Goal: Task Accomplishment & Management: Manage account settings

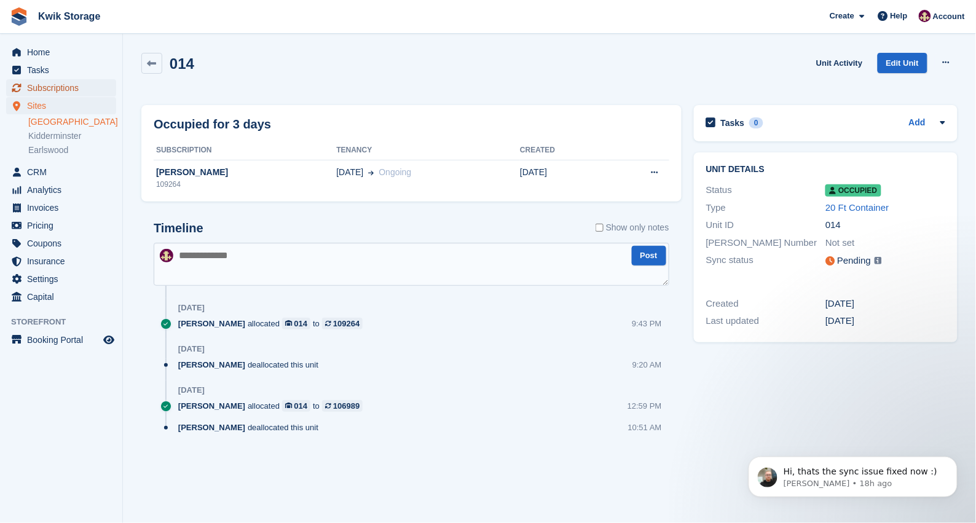
click at [88, 89] on span "Subscriptions" at bounding box center [64, 87] width 74 height 17
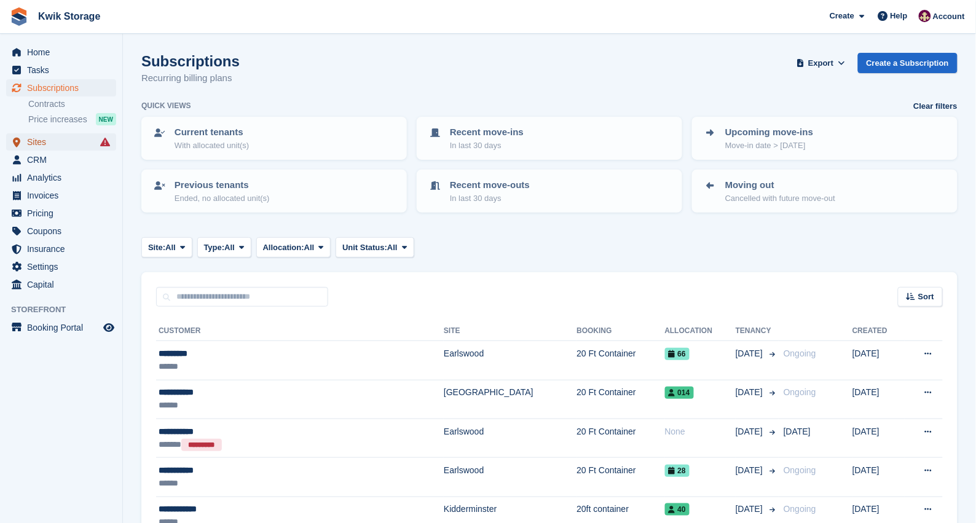
click at [76, 138] on span "Sites" at bounding box center [64, 141] width 74 height 17
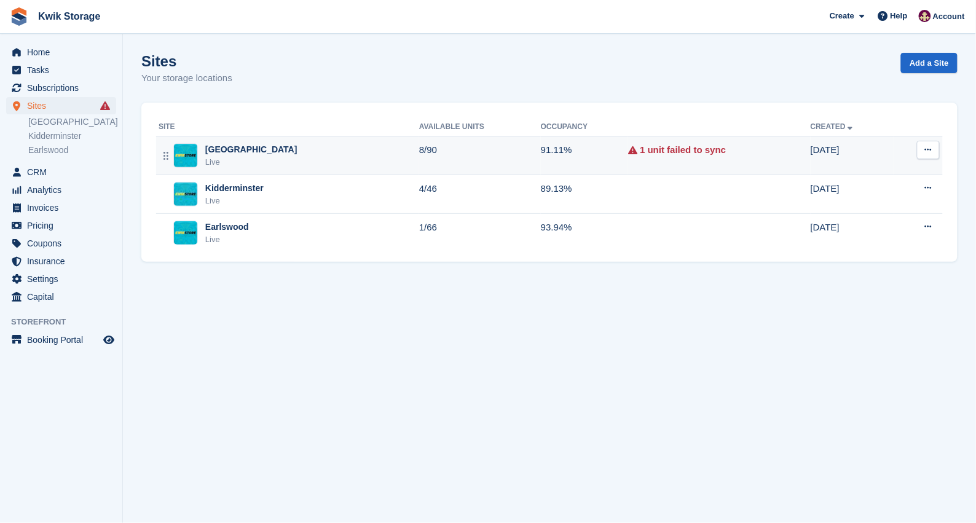
click at [351, 154] on div "Willenhall Live" at bounding box center [288, 155] width 260 height 25
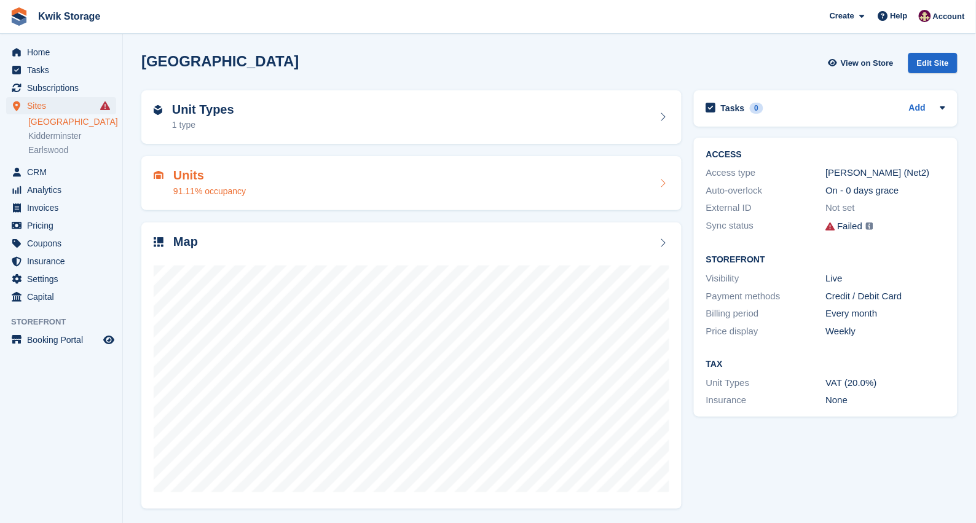
click at [410, 169] on div "Units 91.11% occupancy" at bounding box center [411, 182] width 515 height 29
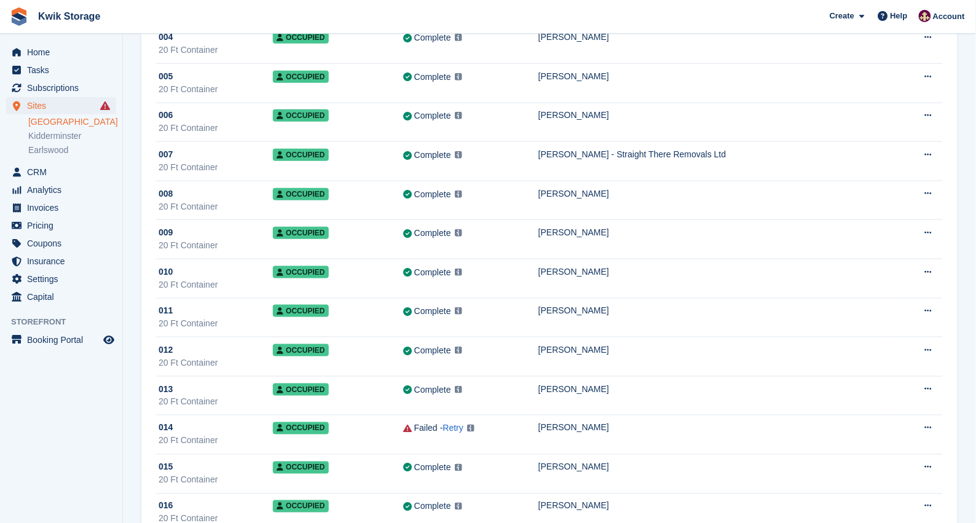
scroll to position [276, 0]
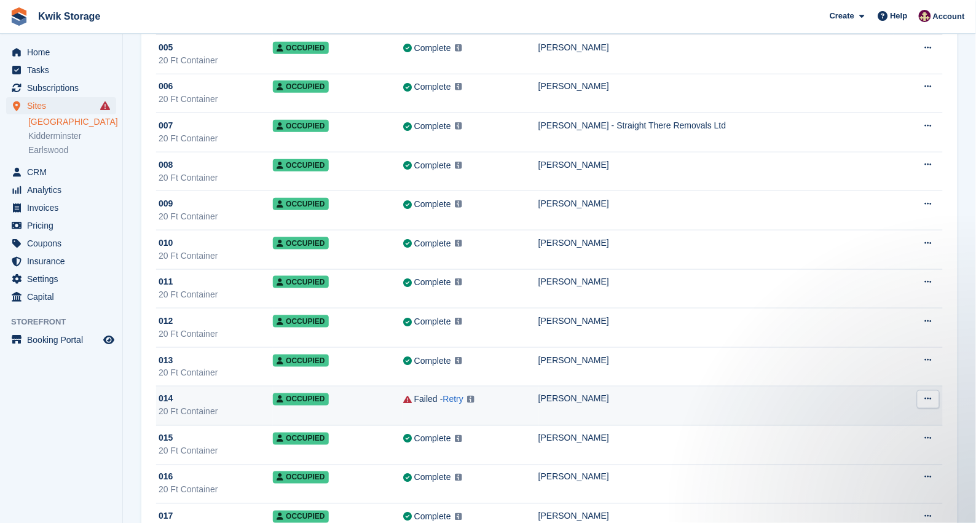
click at [436, 402] on div "Failed" at bounding box center [425, 399] width 23 height 13
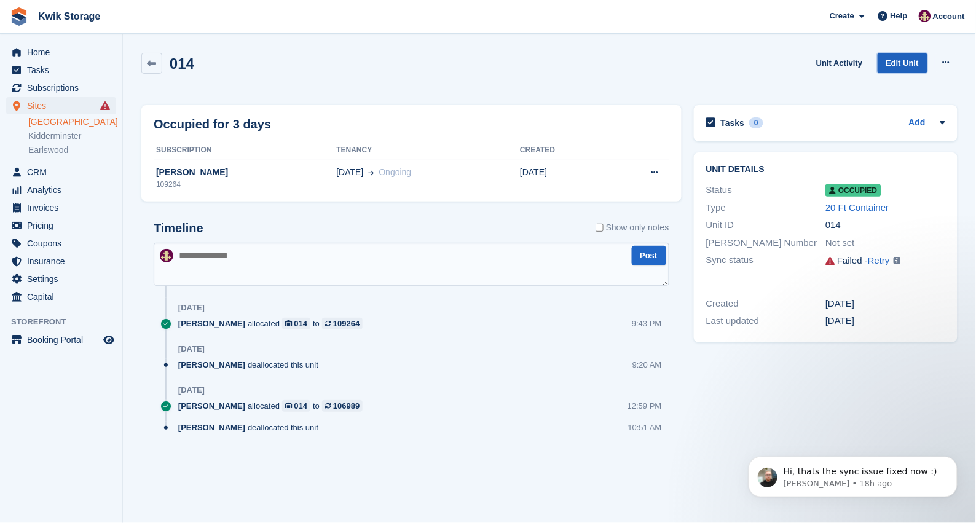
click at [901, 60] on link "Edit Unit" at bounding box center [902, 63] width 50 height 20
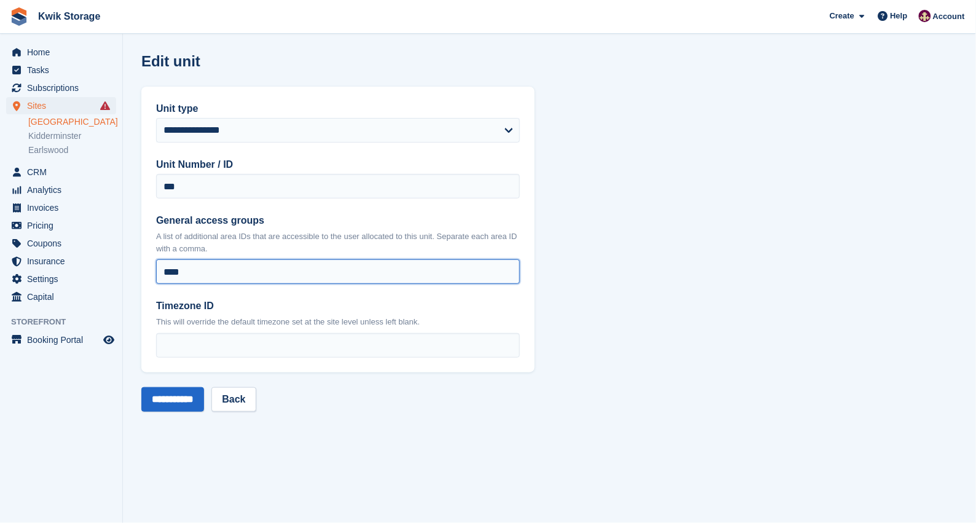
click at [226, 281] on input "****" at bounding box center [338, 271] width 364 height 25
type input "*"
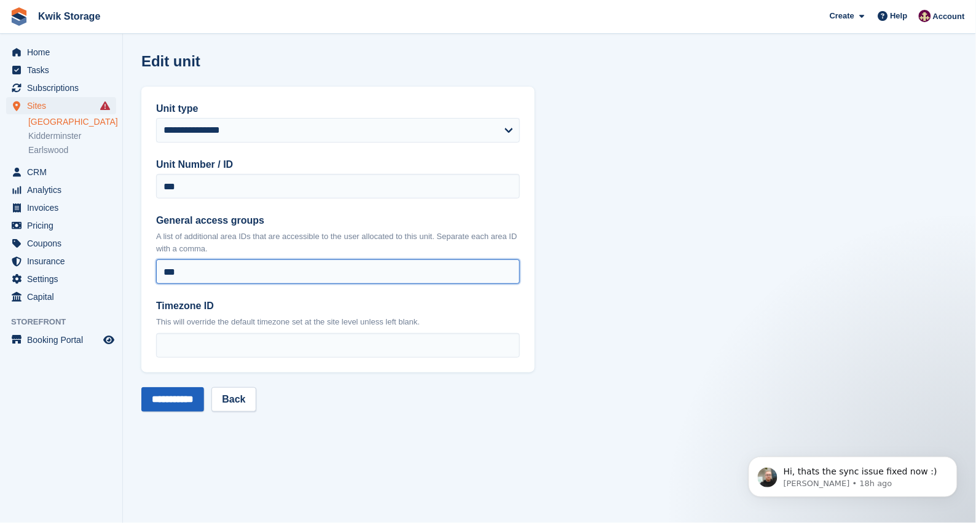
type input "***"
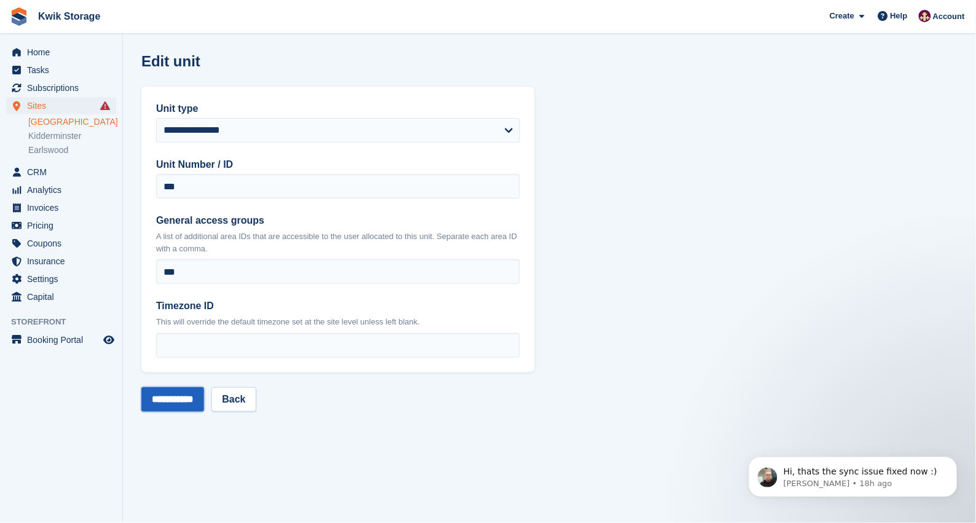
click at [200, 394] on input "**********" at bounding box center [172, 399] width 63 height 25
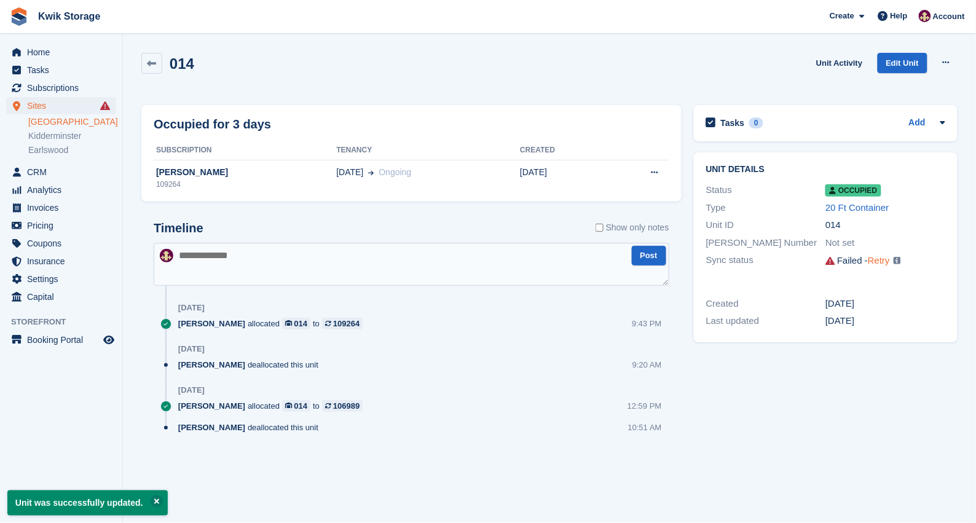
click at [883, 259] on link "Retry" at bounding box center [878, 260] width 22 height 10
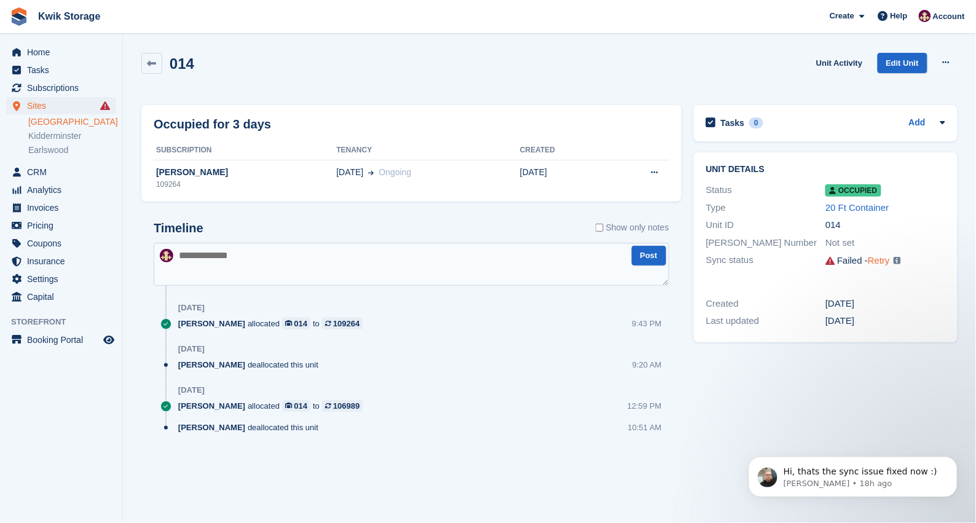
click at [883, 261] on link "Retry" at bounding box center [878, 260] width 22 height 10
click at [851, 60] on link "Unit Activity" at bounding box center [839, 63] width 56 height 20
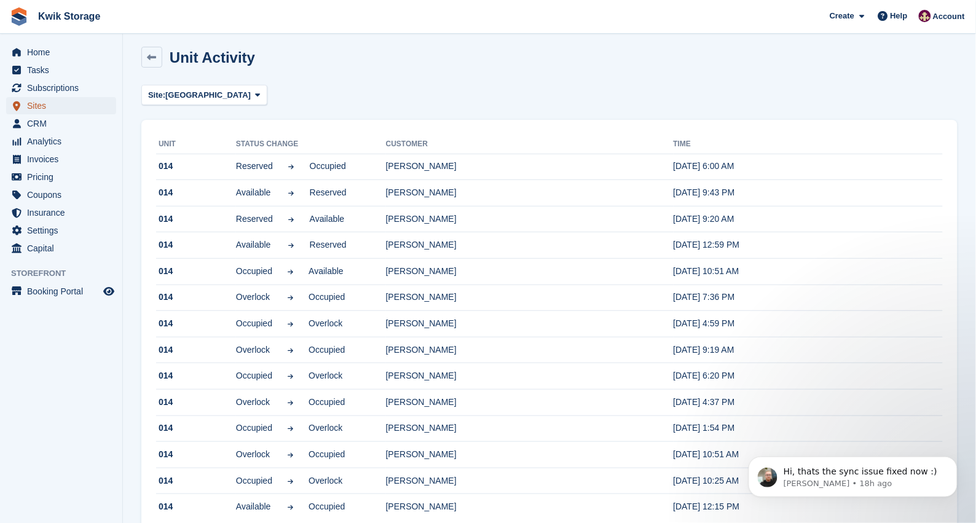
click at [80, 102] on span "Sites" at bounding box center [64, 105] width 74 height 17
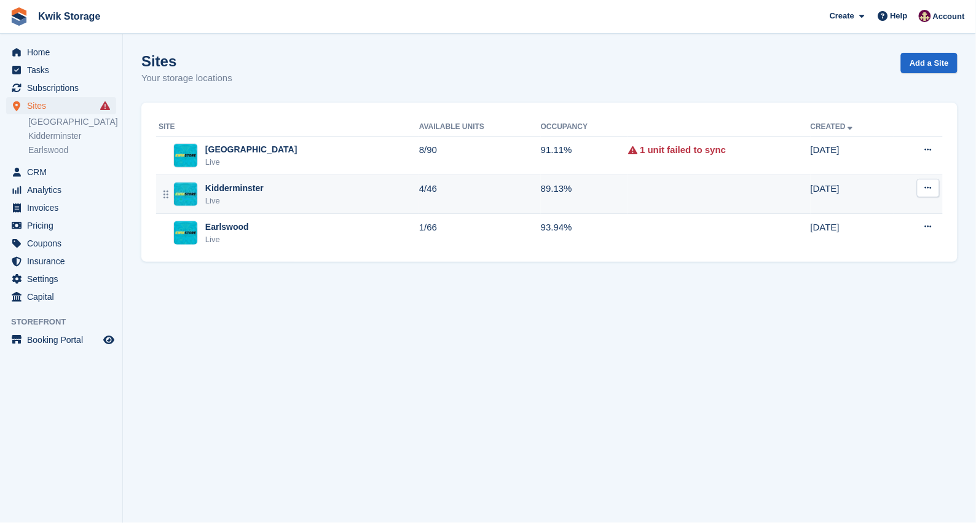
click at [259, 210] on td "Kidderminster Live" at bounding box center [287, 194] width 263 height 39
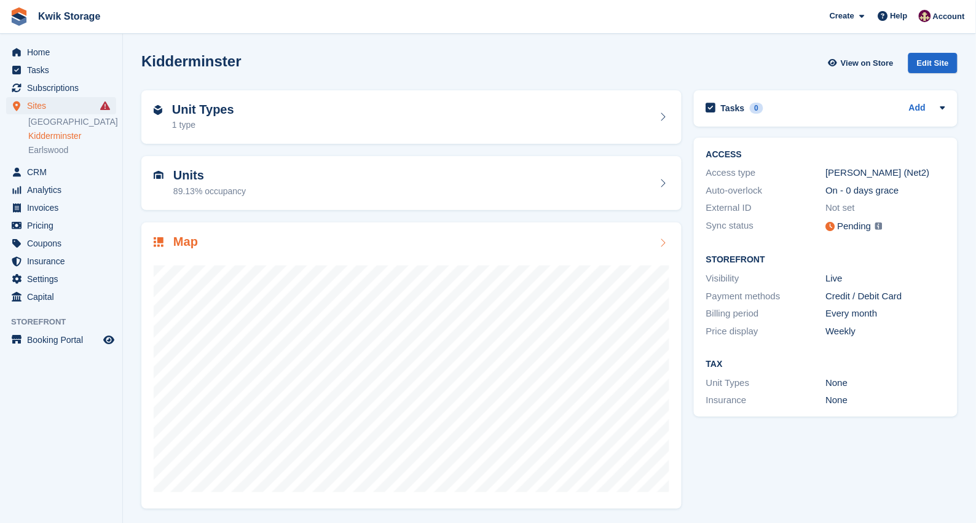
click at [286, 240] on div "Map" at bounding box center [411, 243] width 515 height 17
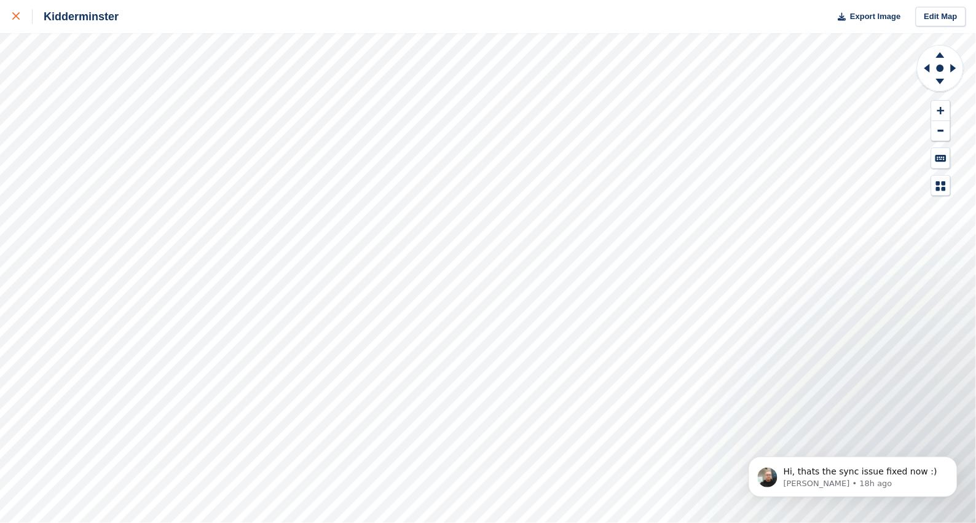
click at [16, 5] on link at bounding box center [16, 16] width 33 height 33
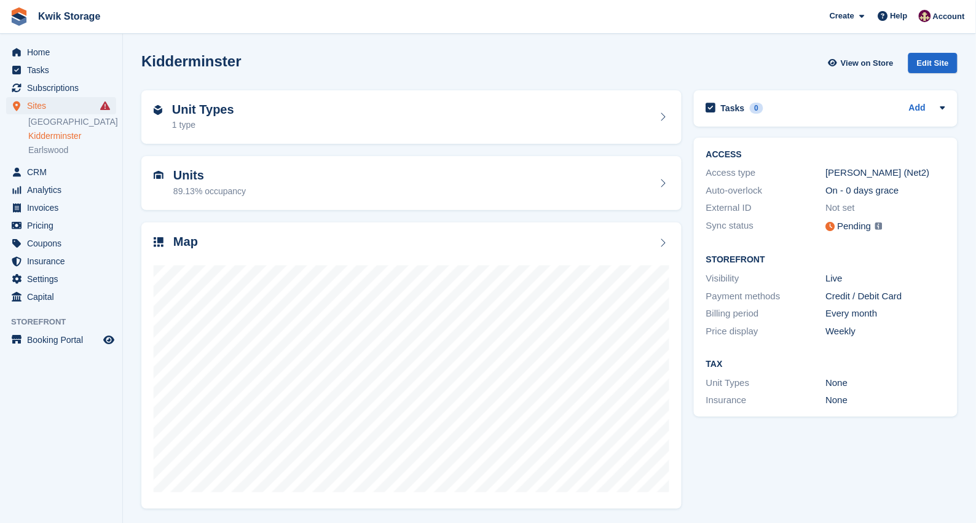
click at [225, 195] on div "89.13% occupancy" at bounding box center [209, 191] width 72 height 13
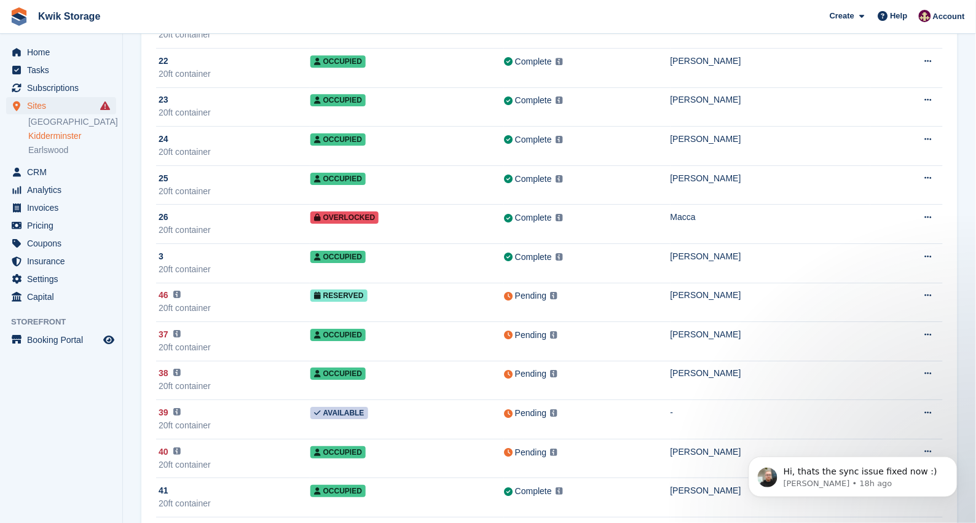
scroll to position [1075, 0]
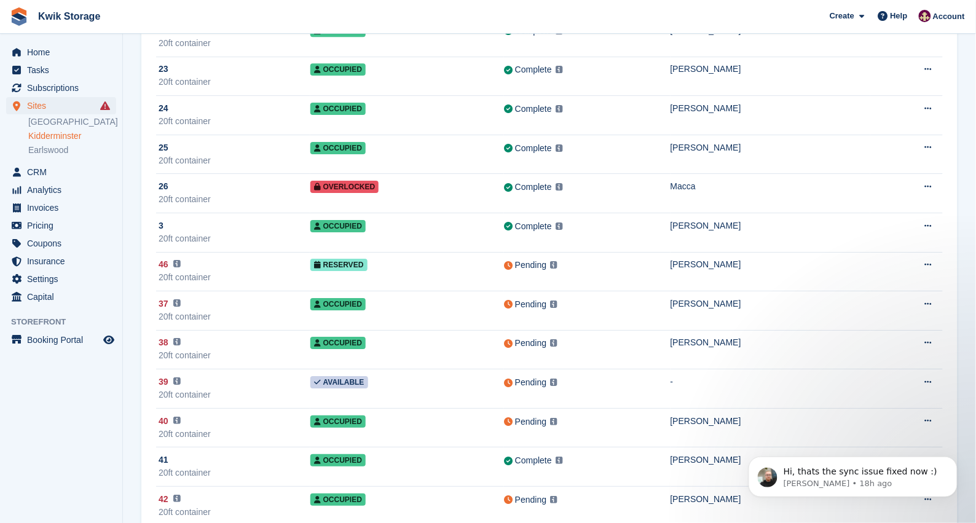
click at [456, 291] on td "Reserved" at bounding box center [407, 271] width 194 height 39
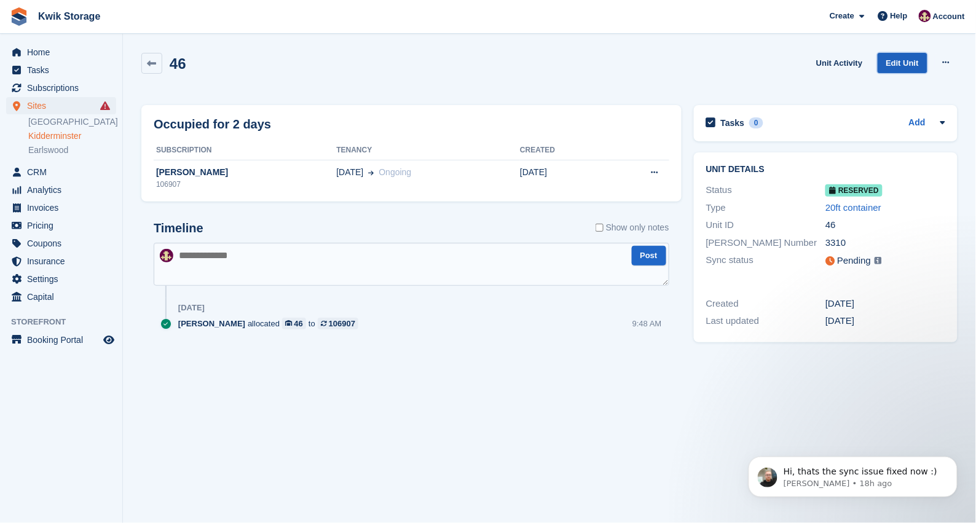
click at [890, 63] on link "Edit Unit" at bounding box center [902, 63] width 50 height 20
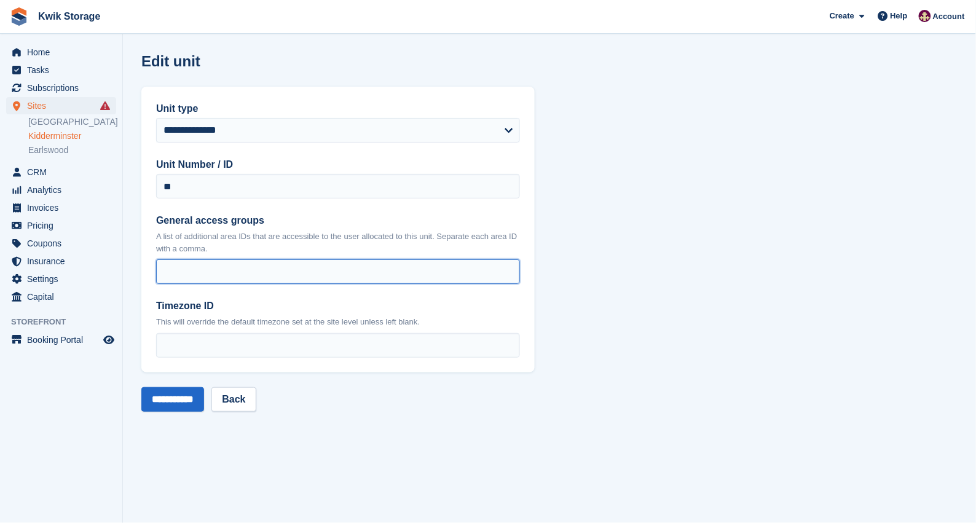
click at [244, 263] on input "General access groups" at bounding box center [338, 271] width 364 height 25
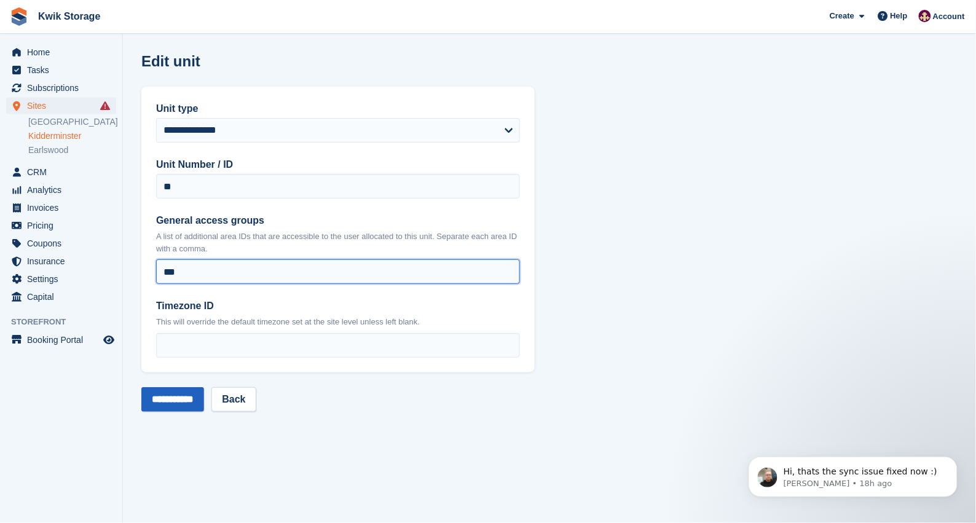
type input "***"
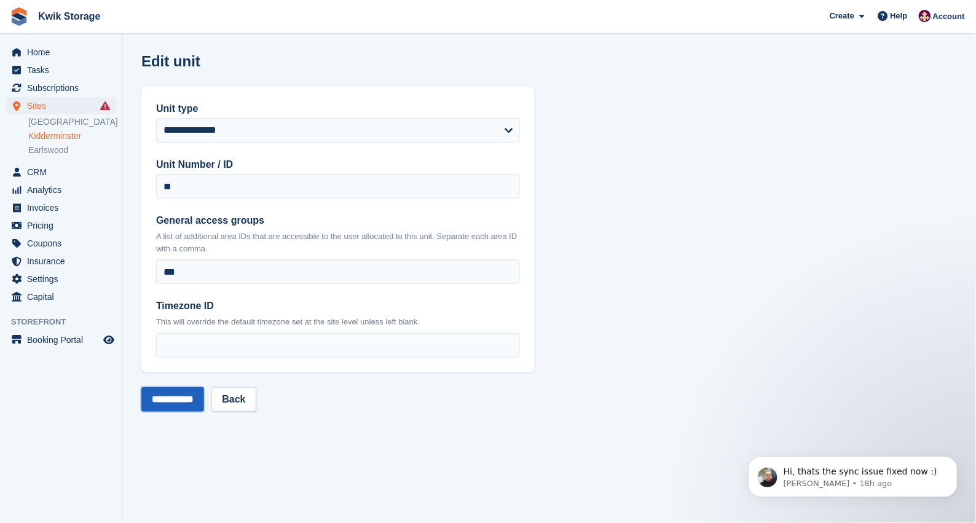
click at [182, 391] on input "**********" at bounding box center [172, 399] width 63 height 25
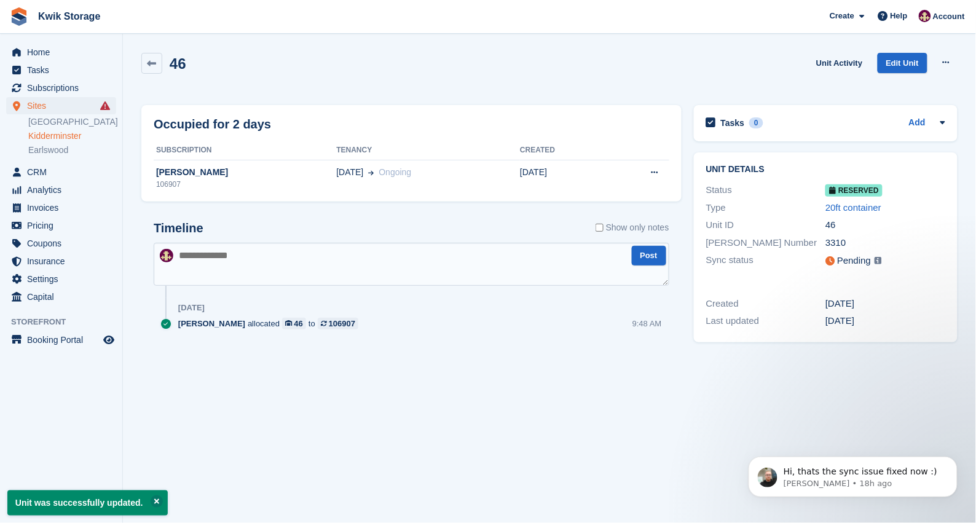
click at [68, 138] on link "Kidderminster" at bounding box center [72, 136] width 88 height 12
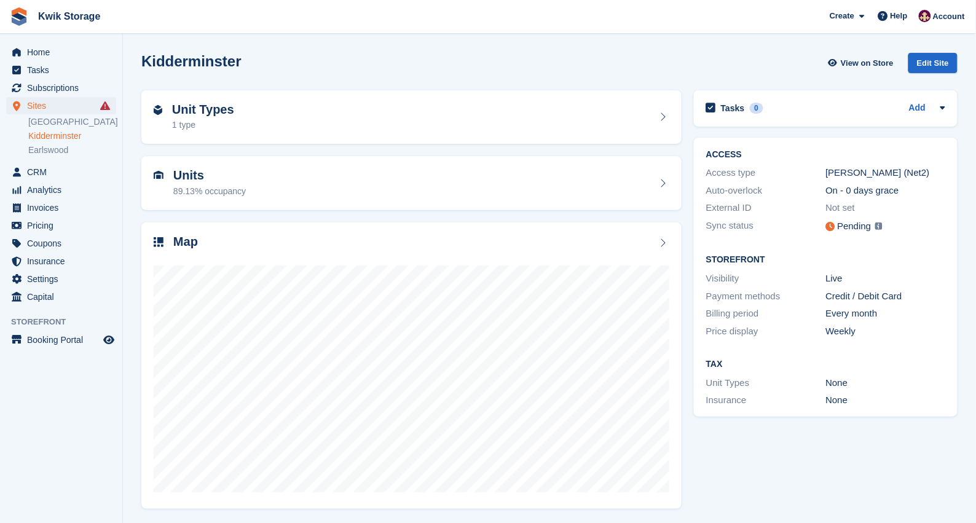
click at [268, 192] on div "Units 89.13% occupancy" at bounding box center [411, 182] width 515 height 29
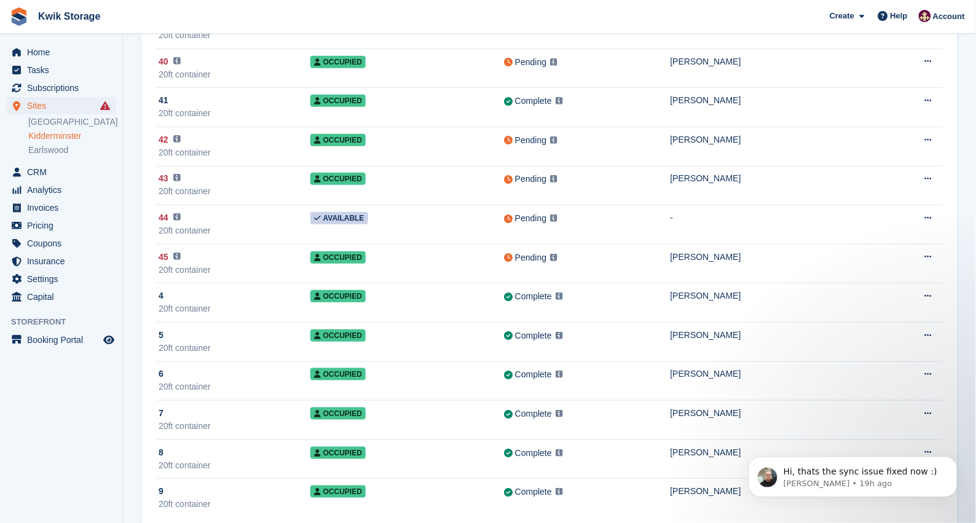
scroll to position [1432, 0]
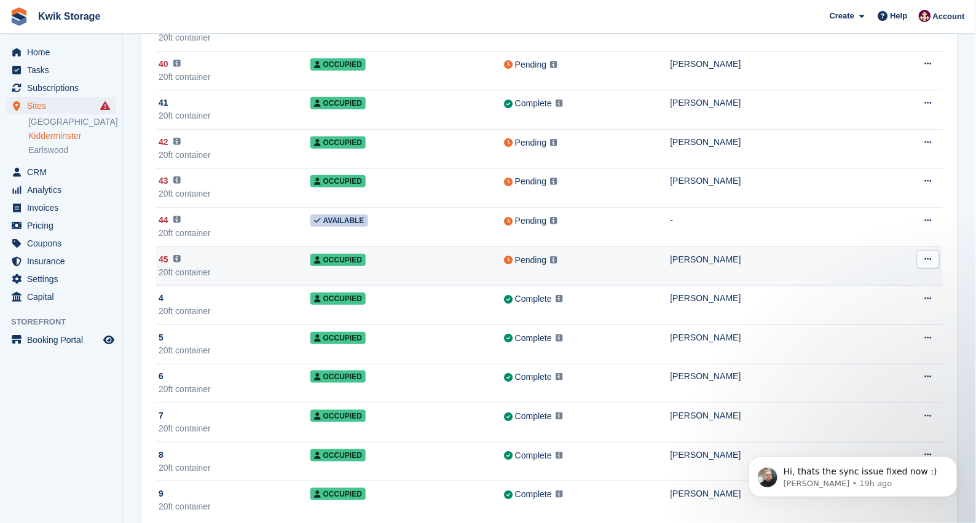
click at [391, 268] on td "Occupied" at bounding box center [407, 265] width 194 height 39
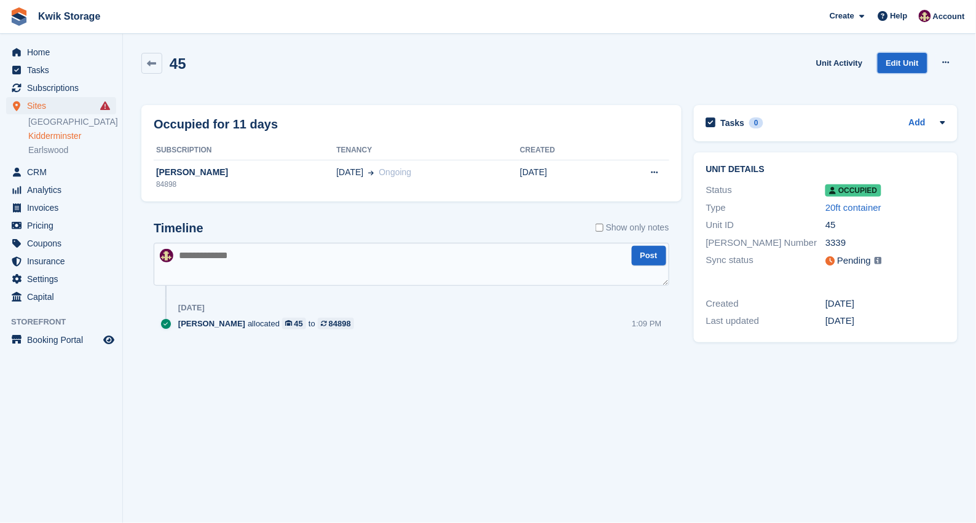
click at [912, 68] on link "Edit Unit" at bounding box center [902, 63] width 50 height 20
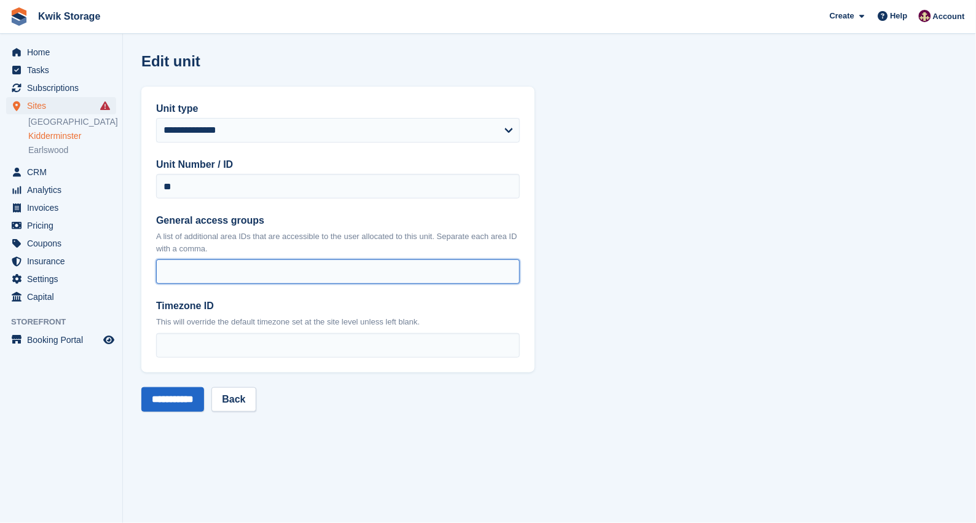
click at [318, 280] on input "General access groups" at bounding box center [338, 271] width 364 height 25
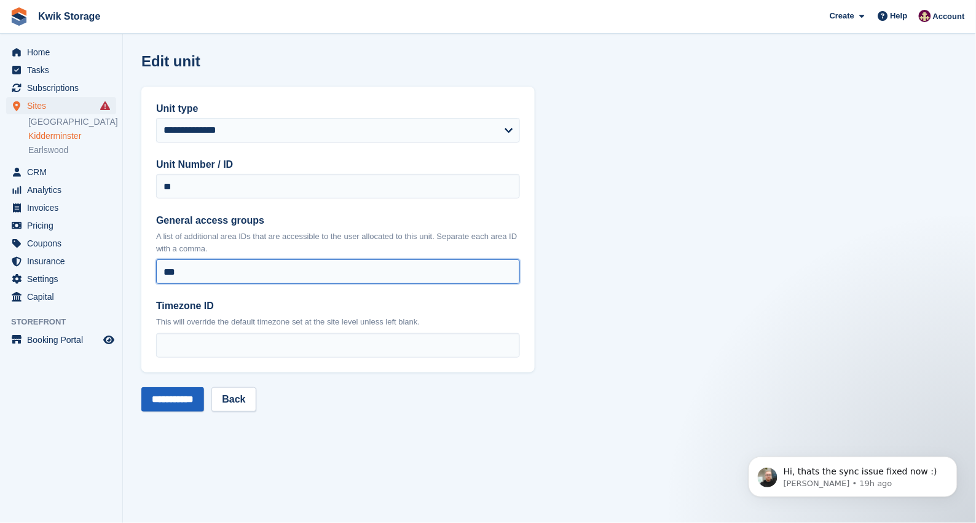
type input "***"
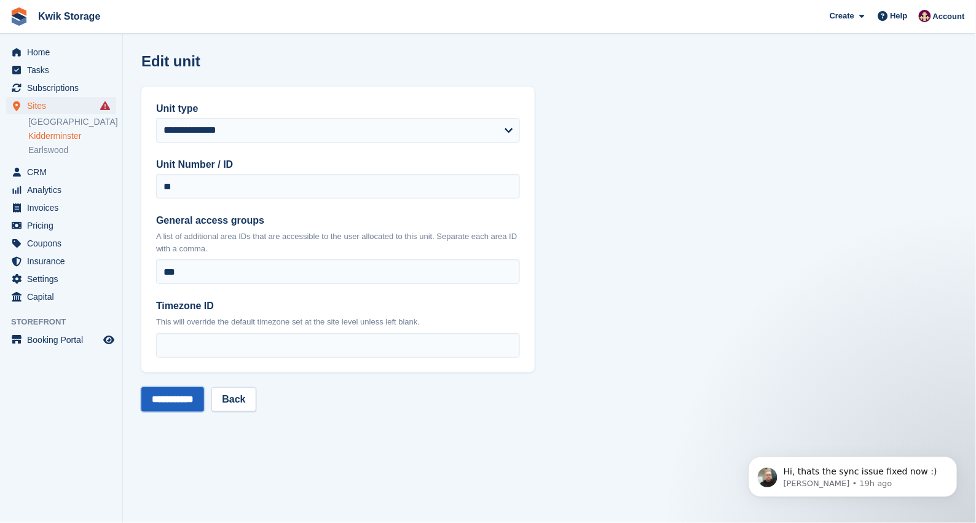
click at [173, 403] on input "**********" at bounding box center [172, 399] width 63 height 25
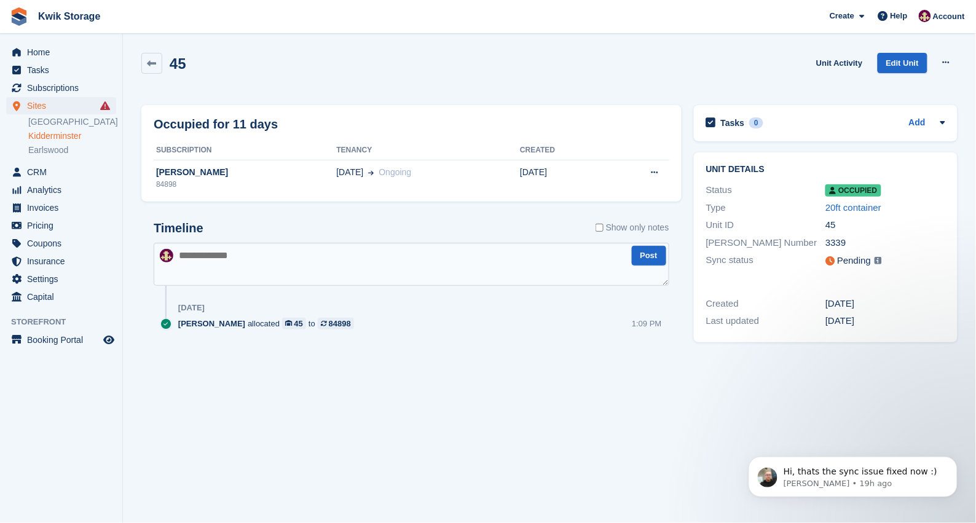
click at [58, 135] on link "Kidderminster" at bounding box center [72, 136] width 88 height 12
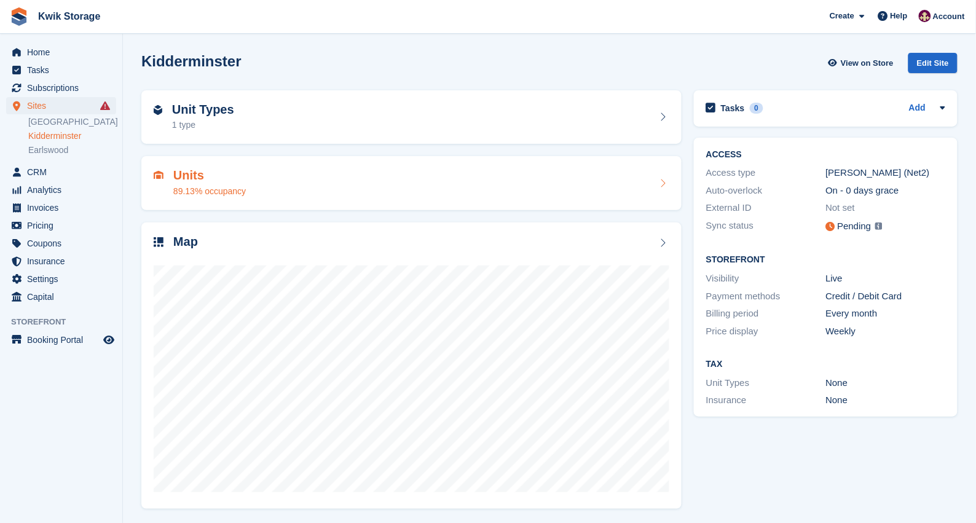
click at [186, 190] on div "89.13% occupancy" at bounding box center [209, 191] width 72 height 13
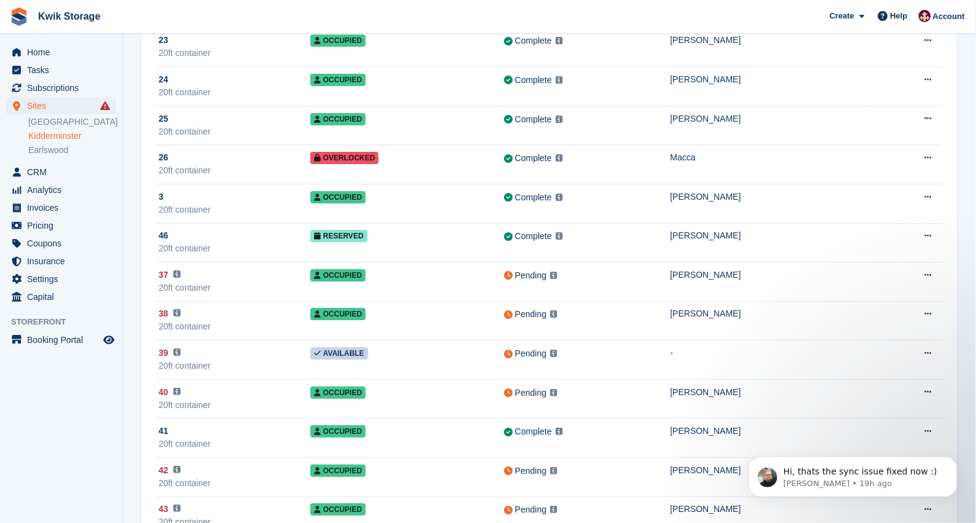
scroll to position [1106, 0]
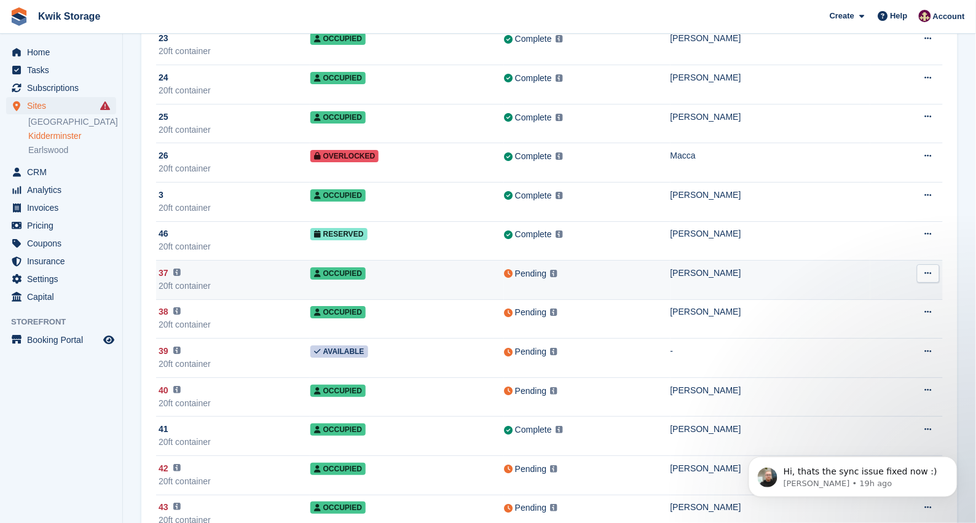
click at [404, 278] on td "Occupied" at bounding box center [407, 279] width 194 height 39
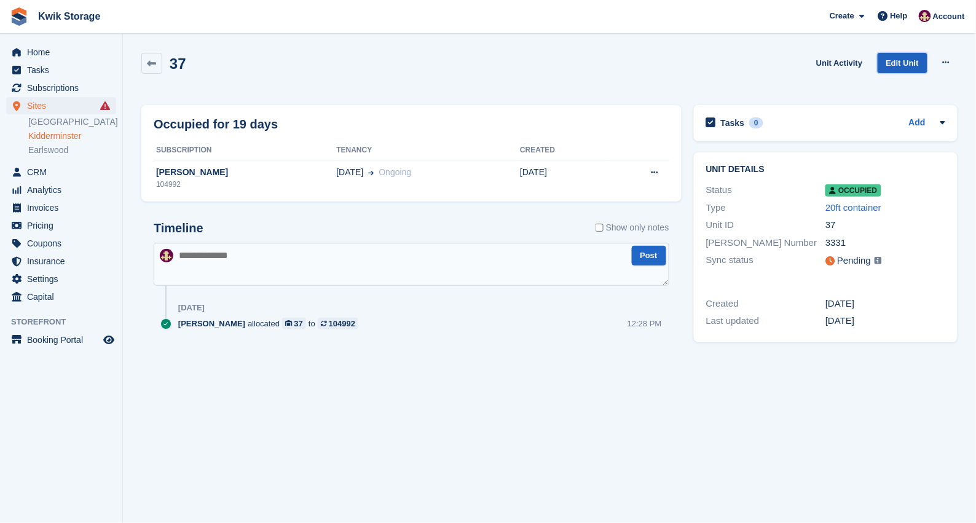
click at [901, 69] on link "Edit Unit" at bounding box center [902, 63] width 50 height 20
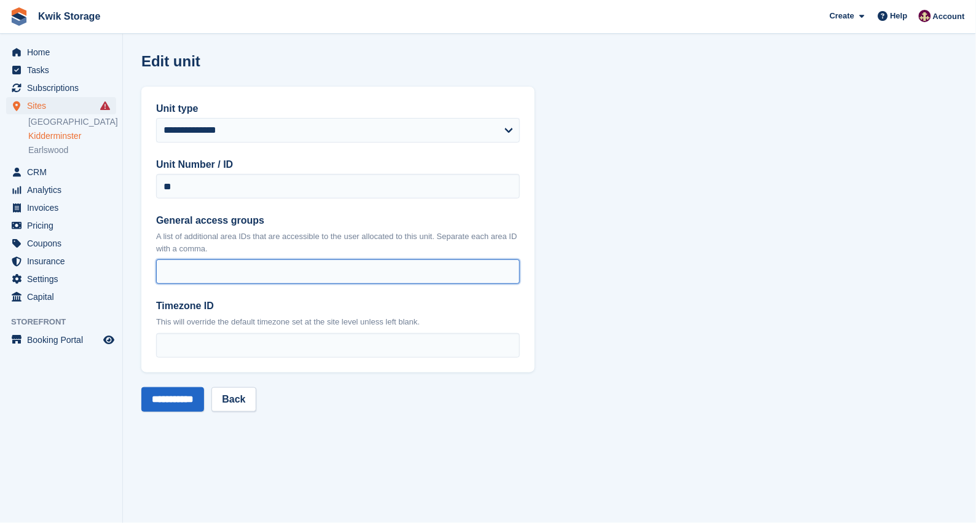
click at [398, 261] on input "General access groups" at bounding box center [338, 271] width 364 height 25
type input "***"
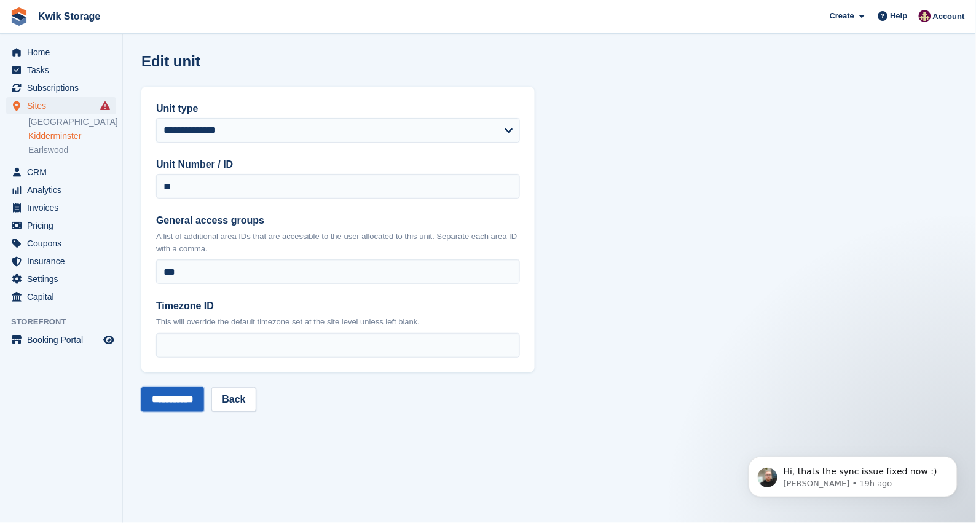
click at [189, 388] on input "**********" at bounding box center [172, 399] width 63 height 25
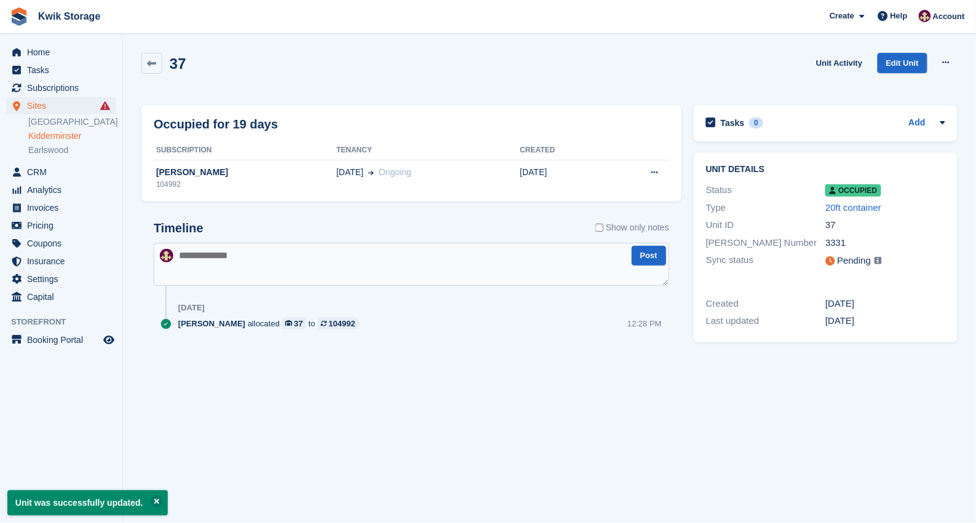
click at [74, 135] on link "Kidderminster" at bounding box center [72, 136] width 88 height 12
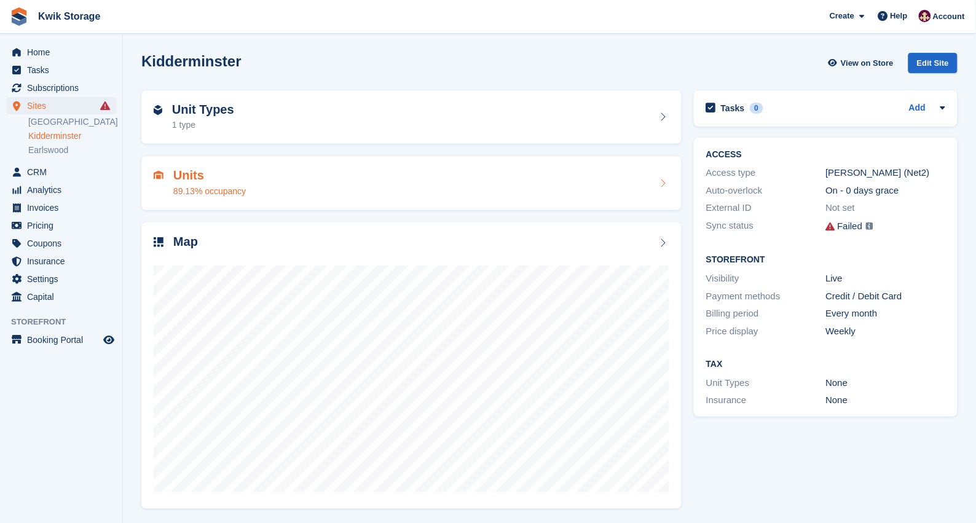
click at [186, 163] on div "Units 89.13% occupancy" at bounding box center [411, 183] width 540 height 54
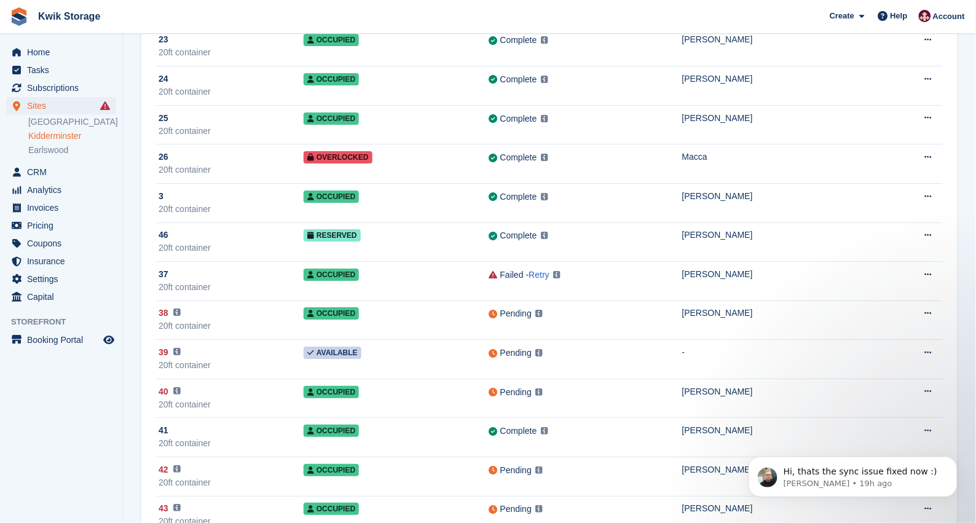
scroll to position [1106, 0]
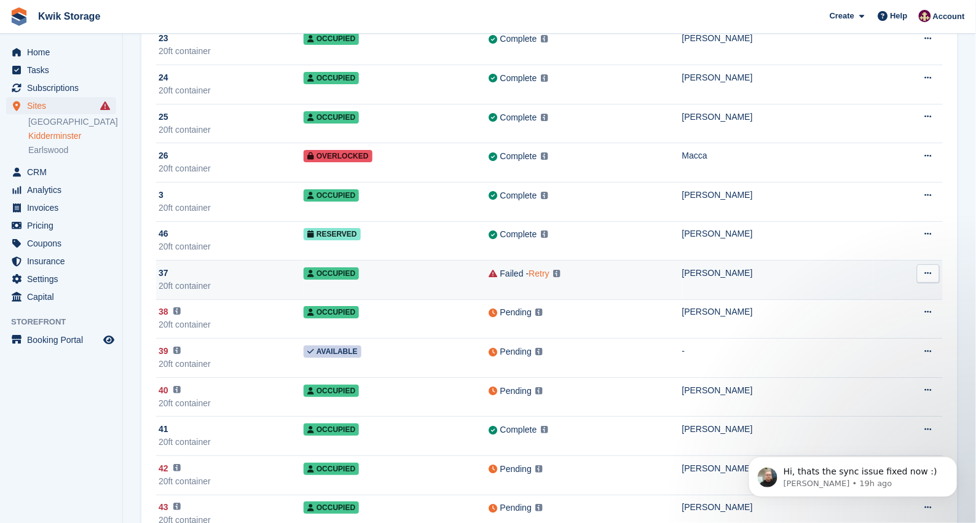
click at [529, 272] on link "Retry" at bounding box center [539, 273] width 20 height 10
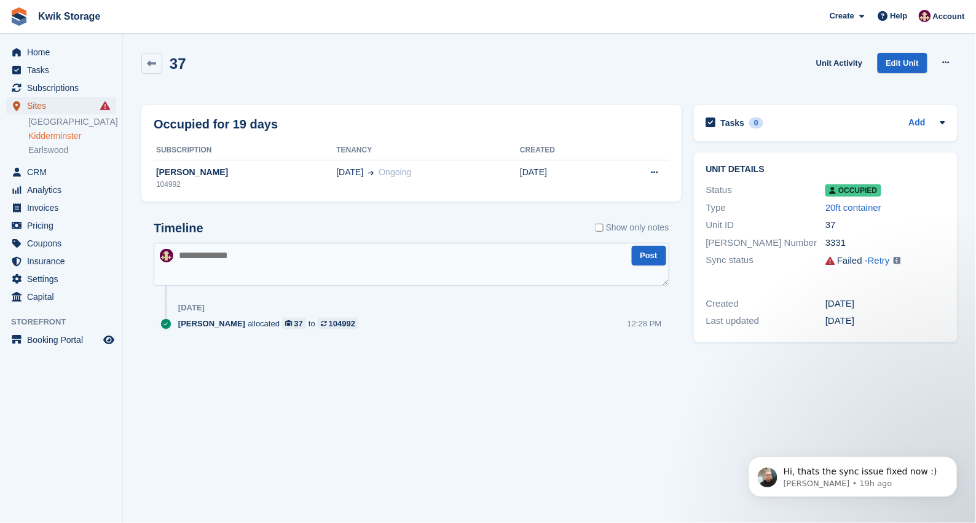
click at [84, 112] on span "Sites" at bounding box center [64, 105] width 74 height 17
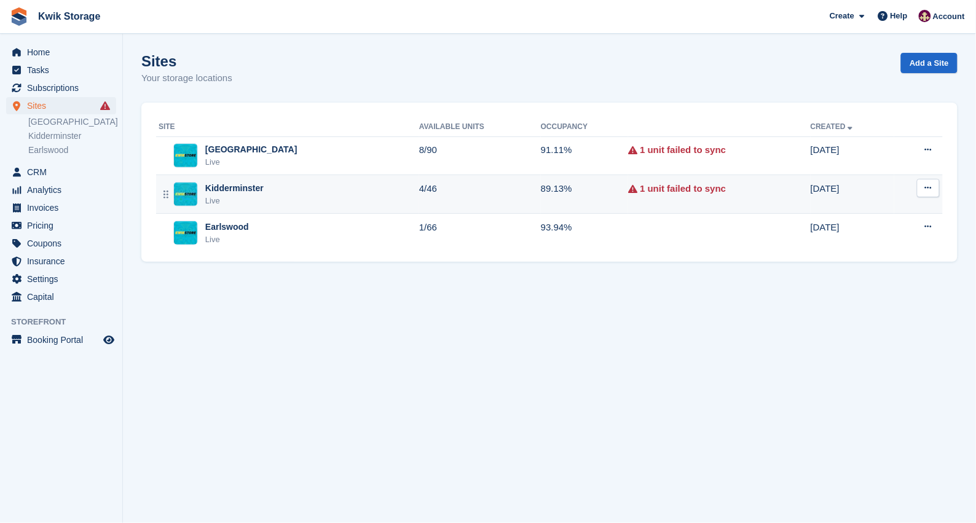
click at [352, 189] on div "Kidderminster Live" at bounding box center [288, 194] width 260 height 25
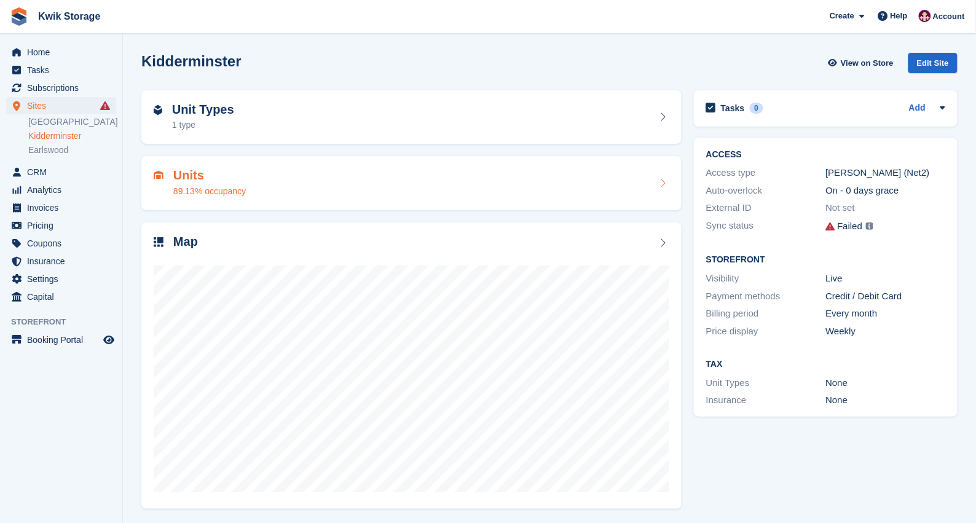
click at [331, 192] on div "Units 89.13% occupancy" at bounding box center [411, 182] width 515 height 29
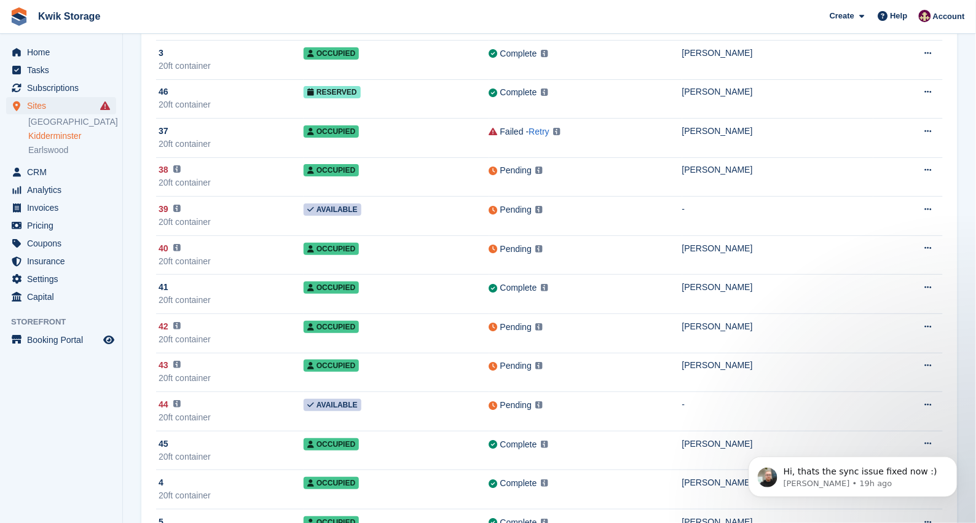
scroll to position [1278, 0]
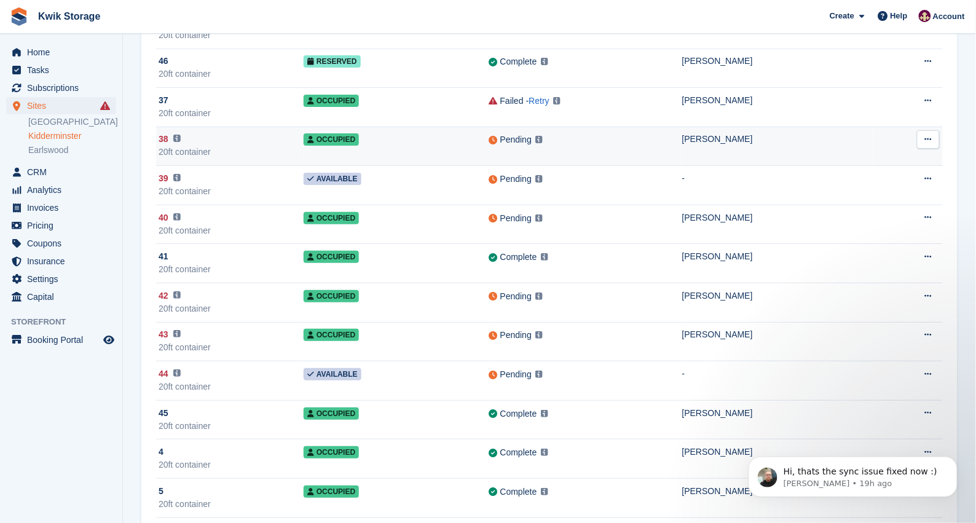
click at [280, 157] on div "20ft container" at bounding box center [230, 152] width 145 height 13
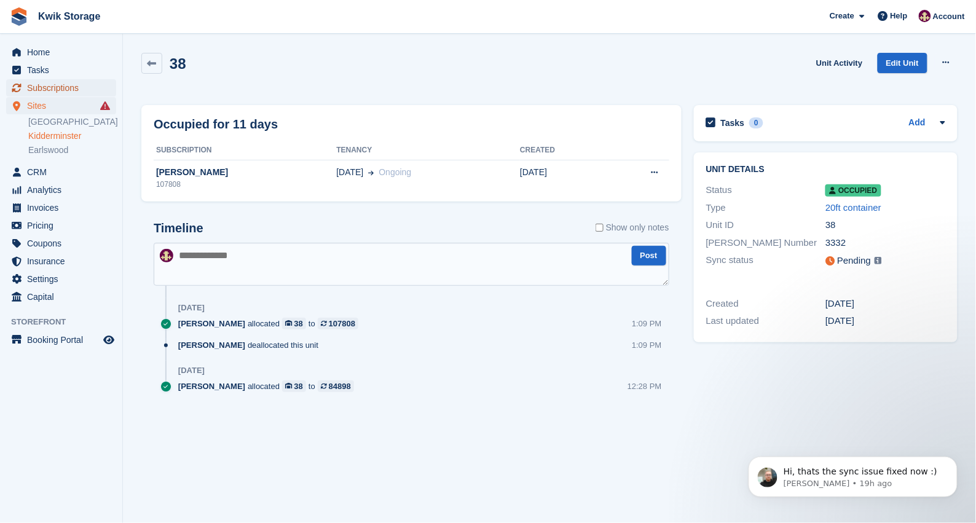
click at [80, 88] on span "Subscriptions" at bounding box center [64, 87] width 74 height 17
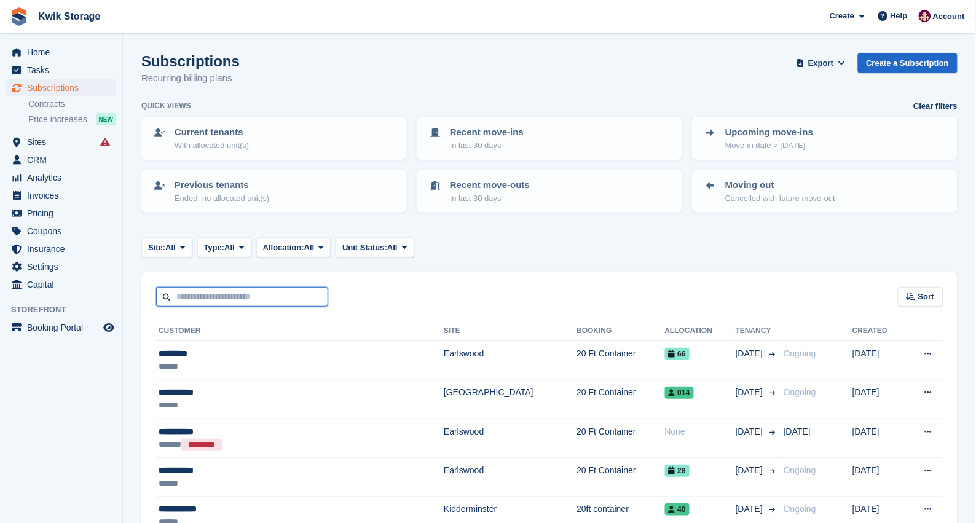
click at [256, 297] on input "text" at bounding box center [242, 297] width 172 height 20
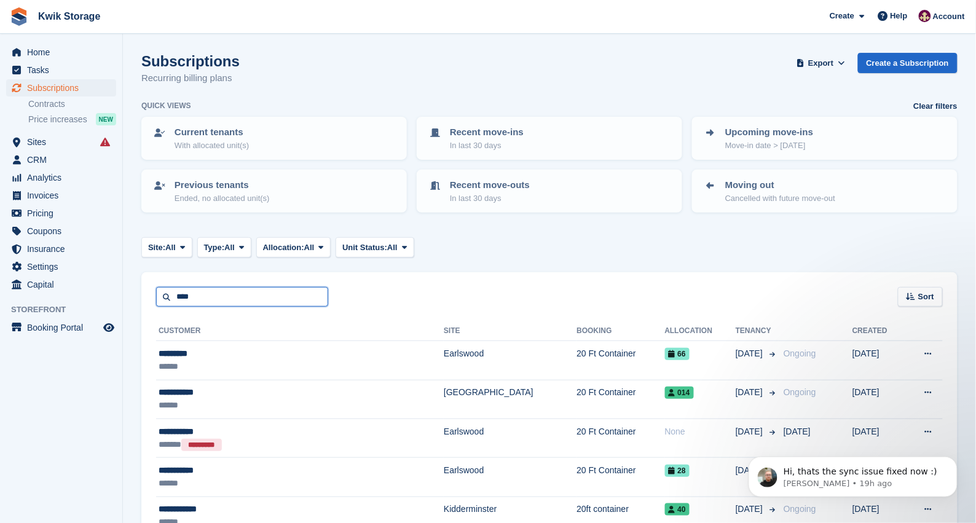
type input "****"
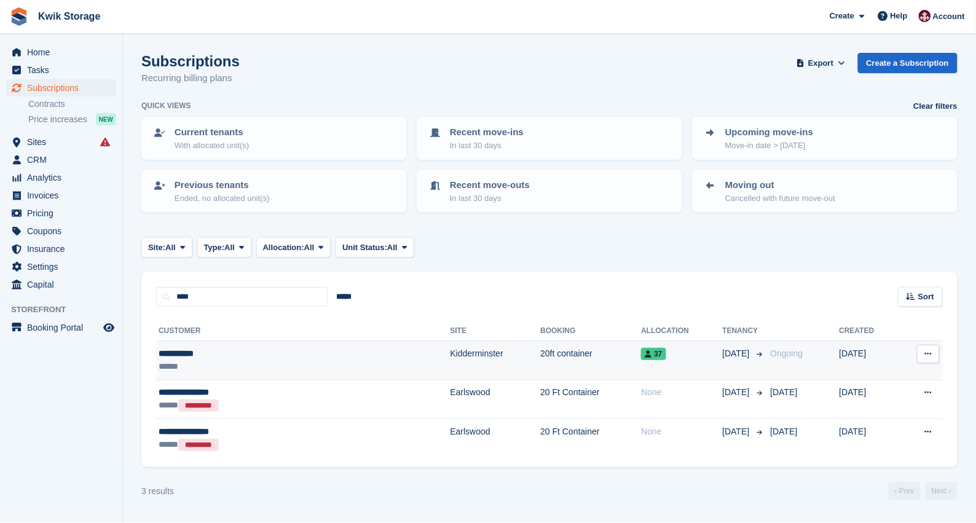
click at [281, 355] on div "**********" at bounding box center [243, 353] width 171 height 13
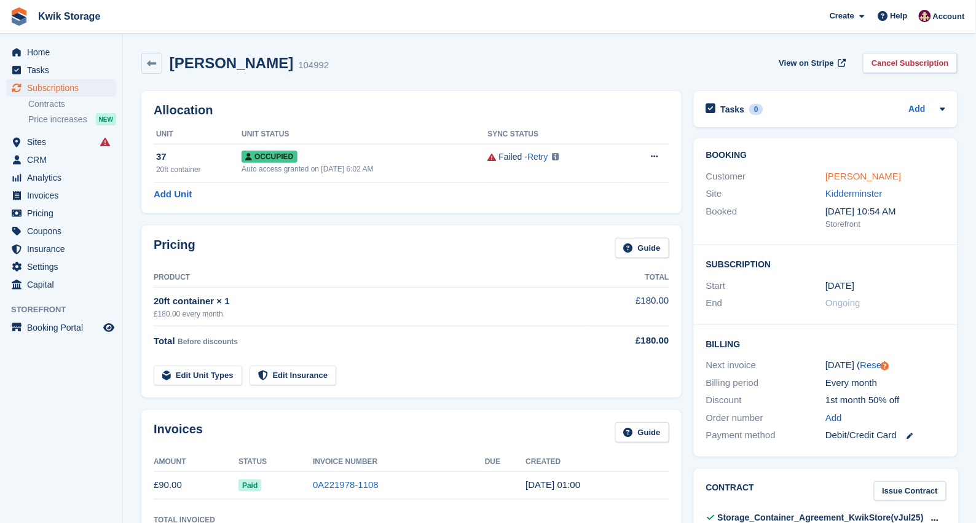
click at [842, 180] on link "[PERSON_NAME]" at bounding box center [863, 176] width 76 height 10
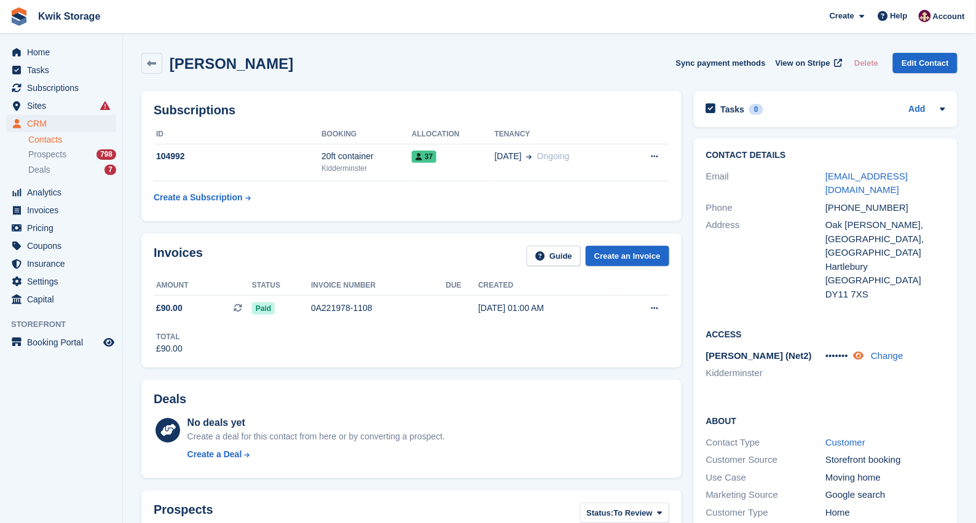
click at [862, 351] on icon at bounding box center [858, 355] width 10 height 9
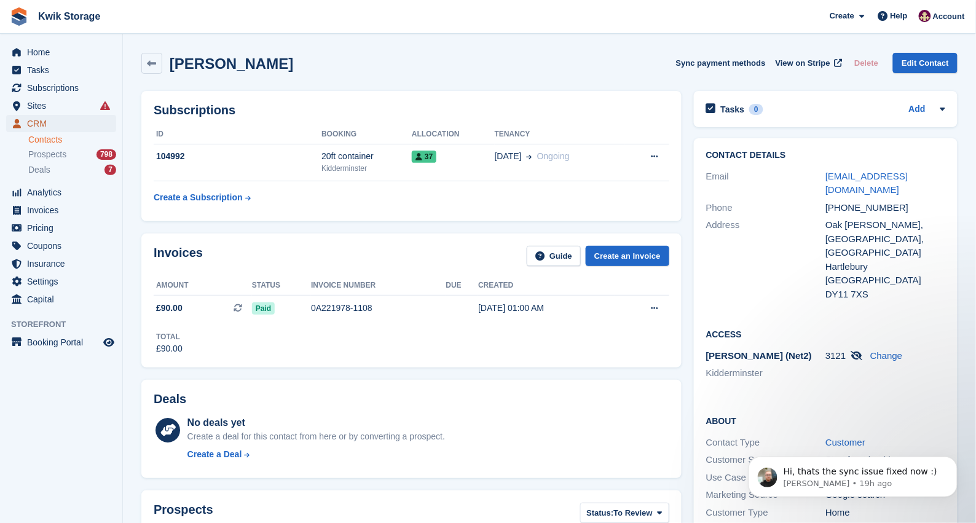
click at [102, 120] on link "CRM" at bounding box center [61, 123] width 110 height 17
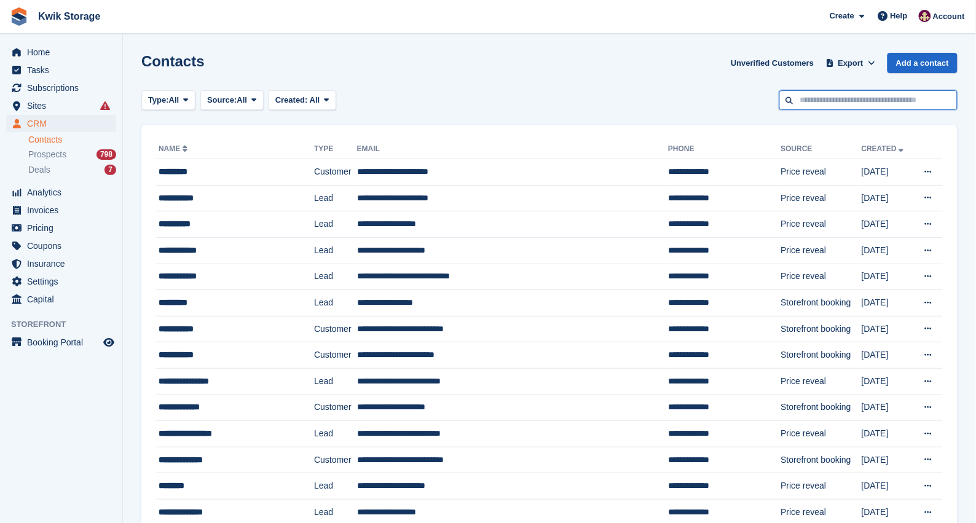
click at [812, 108] on input "text" at bounding box center [868, 100] width 178 height 20
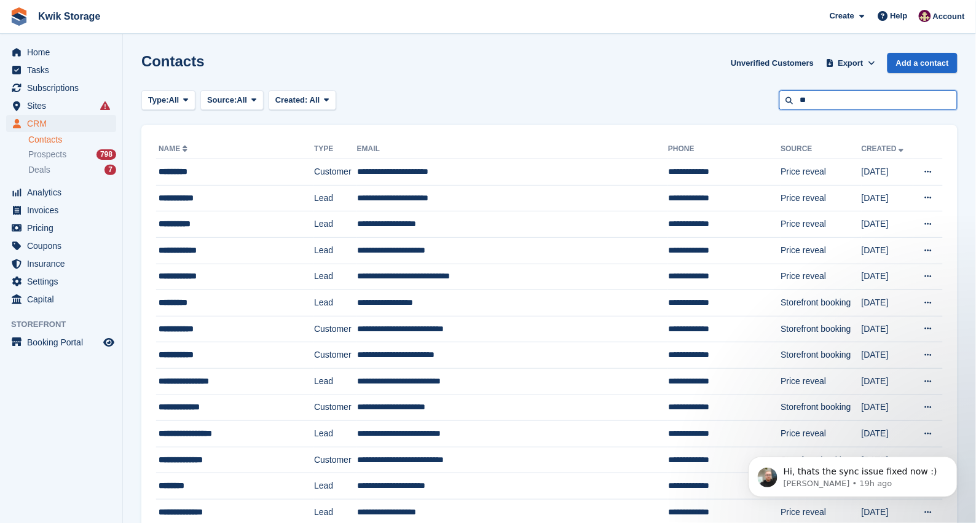
type input "*"
type input "****"
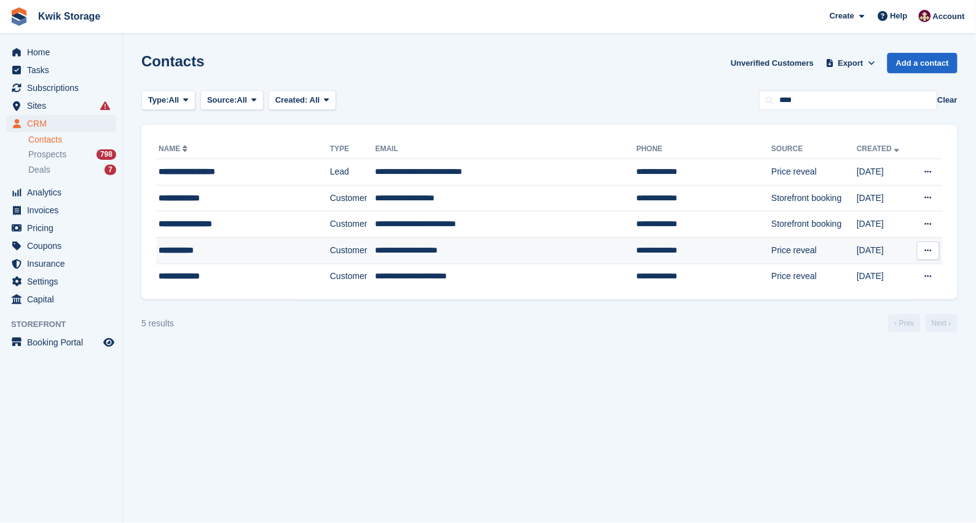
click at [413, 244] on td "**********" at bounding box center [505, 250] width 261 height 26
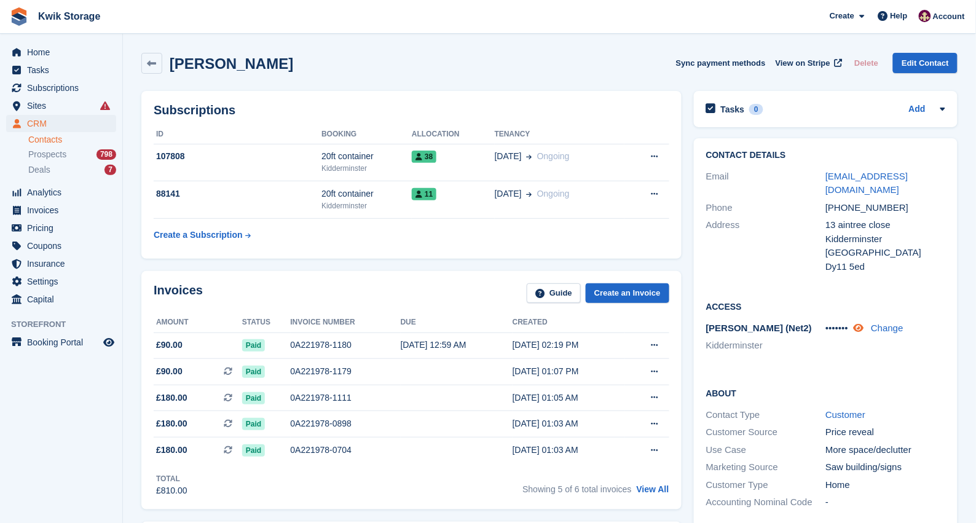
click at [858, 323] on icon at bounding box center [858, 327] width 10 height 9
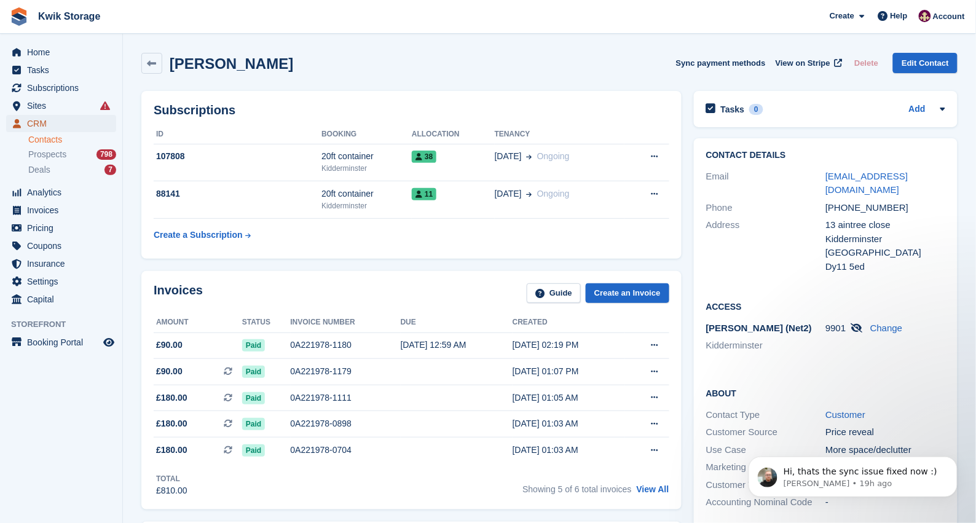
click at [87, 115] on span "CRM" at bounding box center [64, 123] width 74 height 17
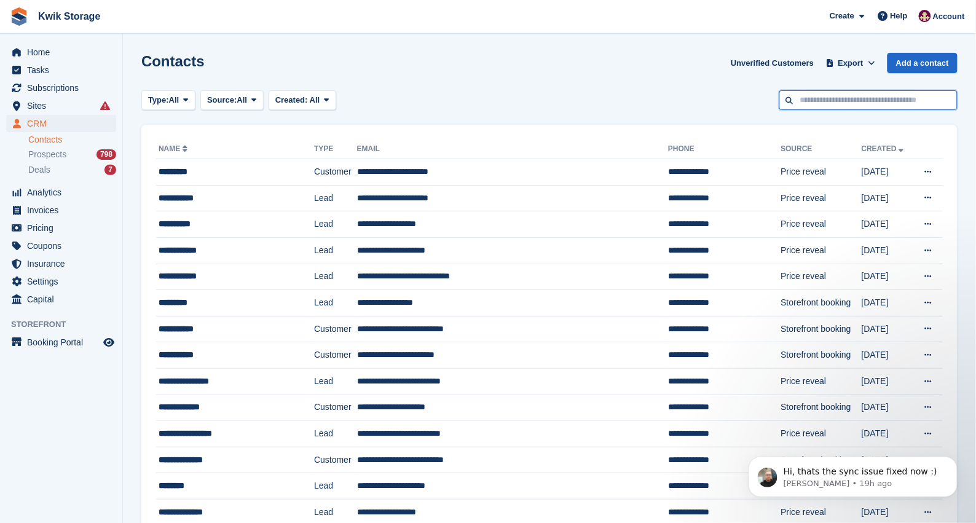
click at [814, 103] on input "text" at bounding box center [868, 100] width 178 height 20
type input "***"
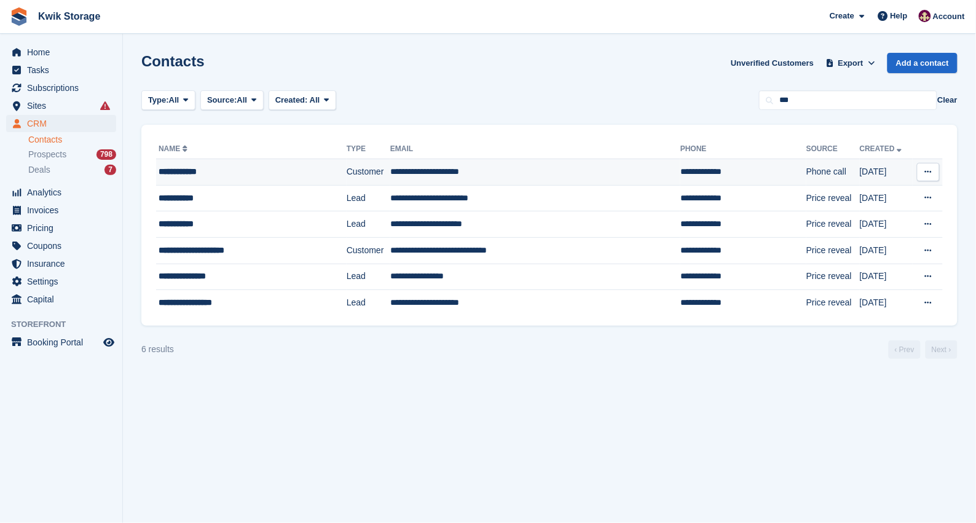
click at [561, 165] on td "**********" at bounding box center [535, 172] width 290 height 26
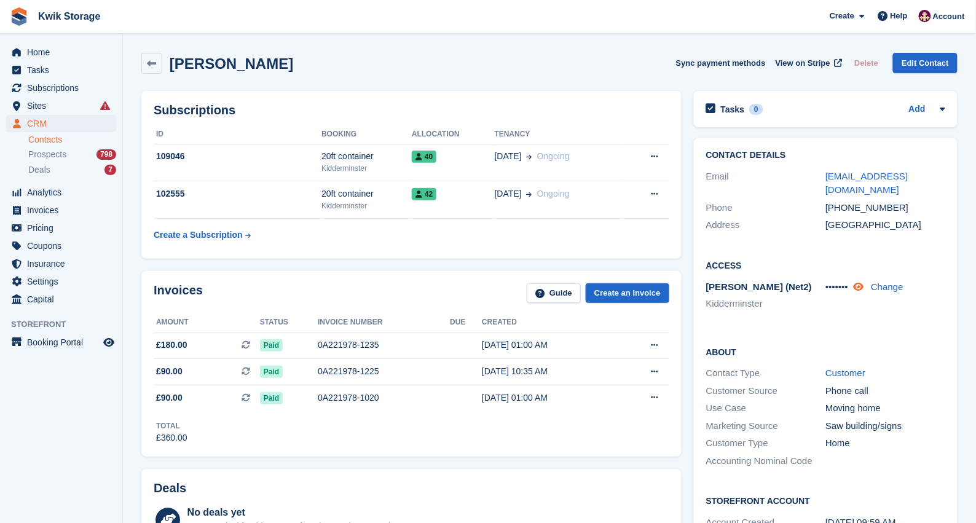
click at [862, 282] on icon at bounding box center [858, 286] width 10 height 9
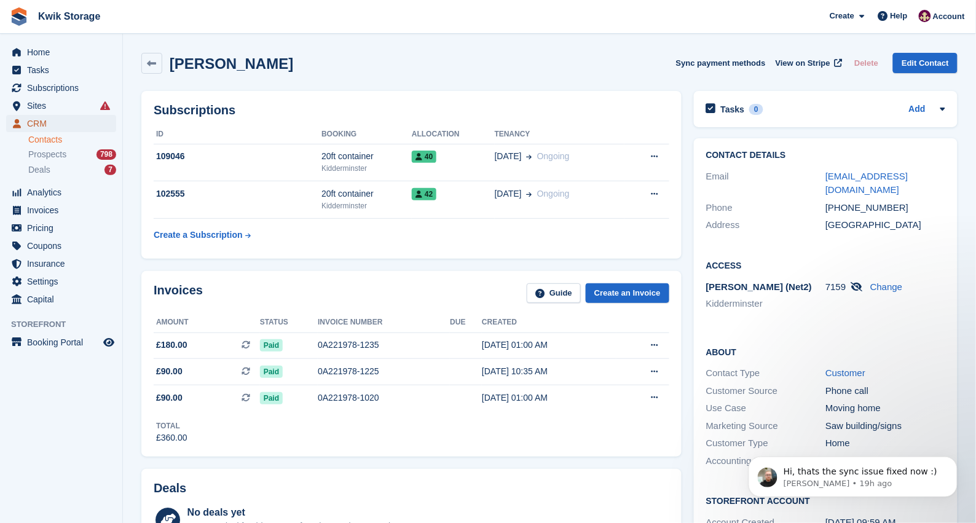
click at [76, 126] on span "CRM" at bounding box center [64, 123] width 74 height 17
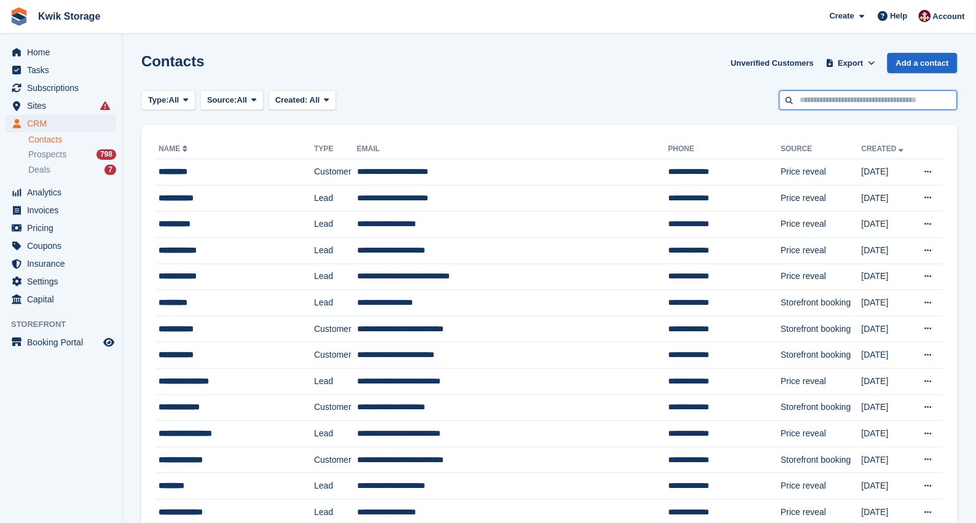
click at [875, 98] on input "text" at bounding box center [868, 100] width 178 height 20
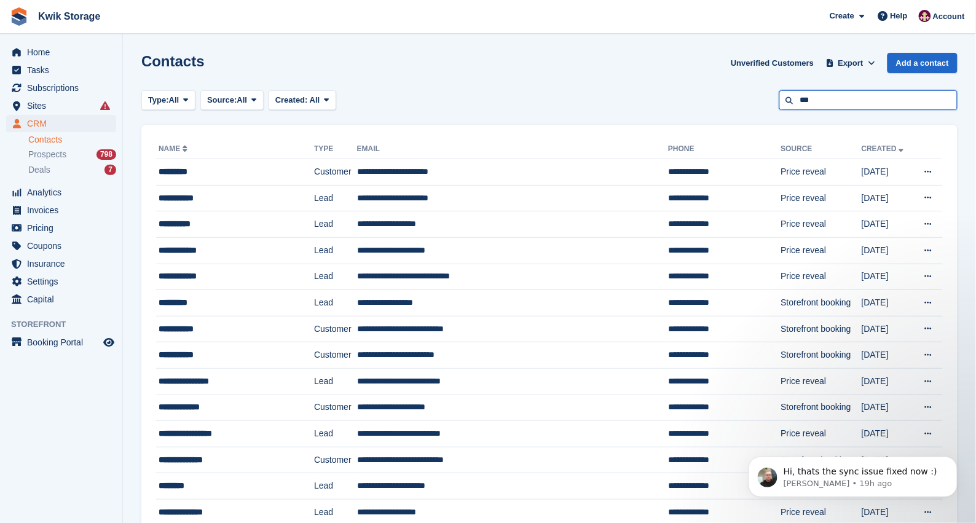
type input "***"
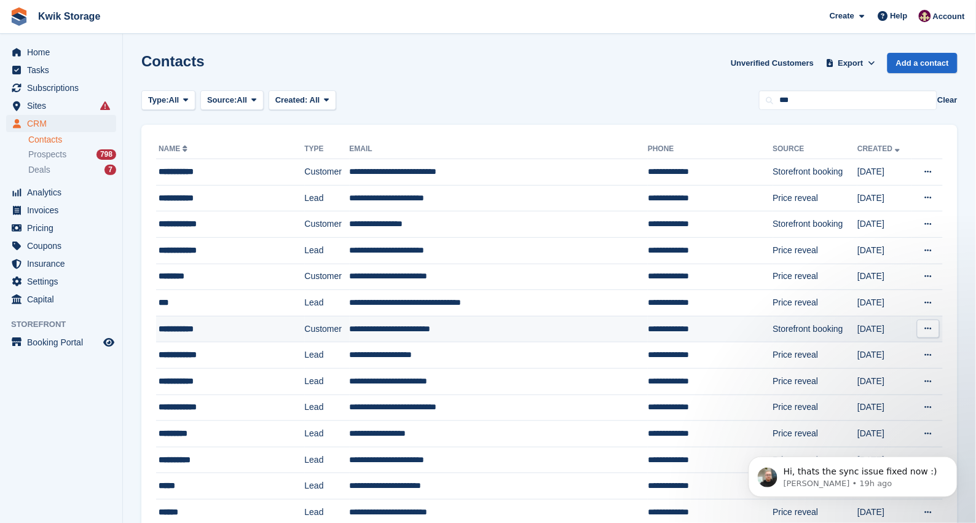
click at [305, 338] on td "Customer" at bounding box center [327, 329] width 45 height 26
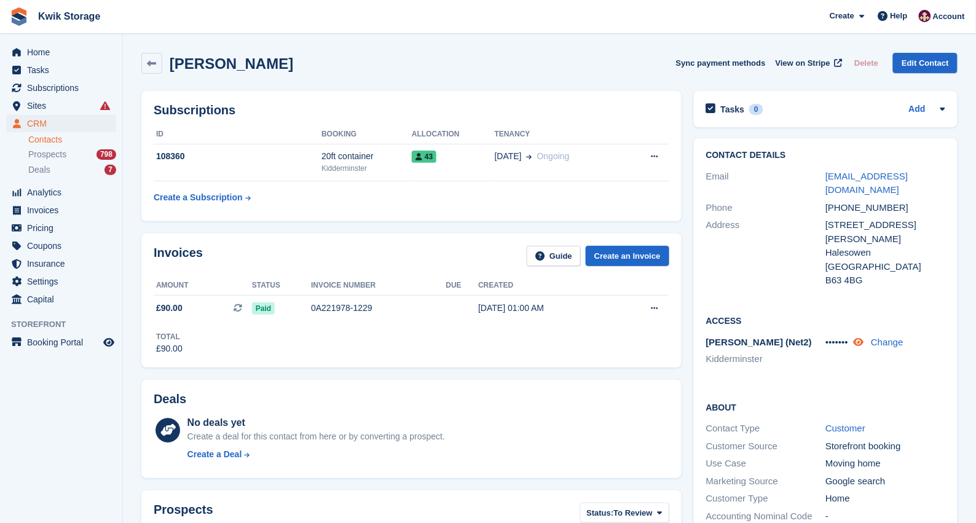
click at [860, 337] on icon at bounding box center [858, 341] width 10 height 9
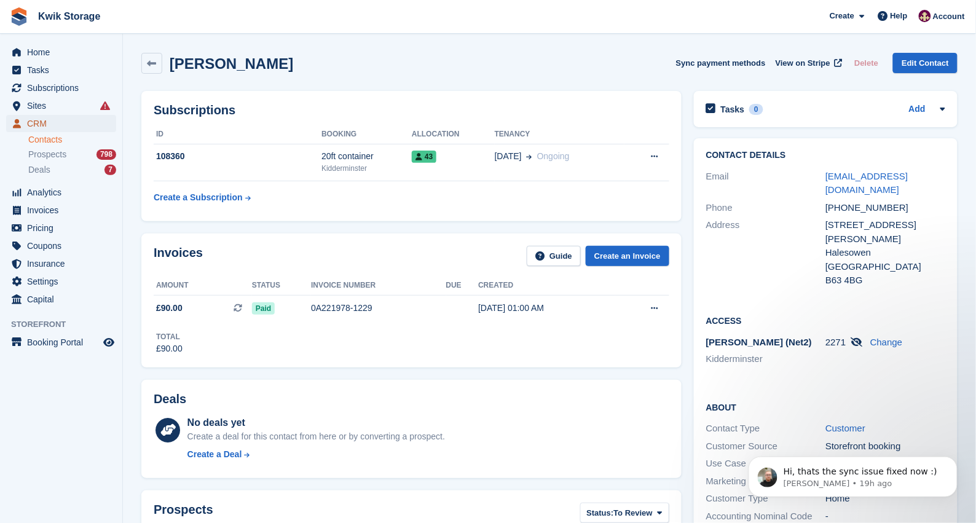
click at [86, 118] on span "CRM" at bounding box center [64, 123] width 74 height 17
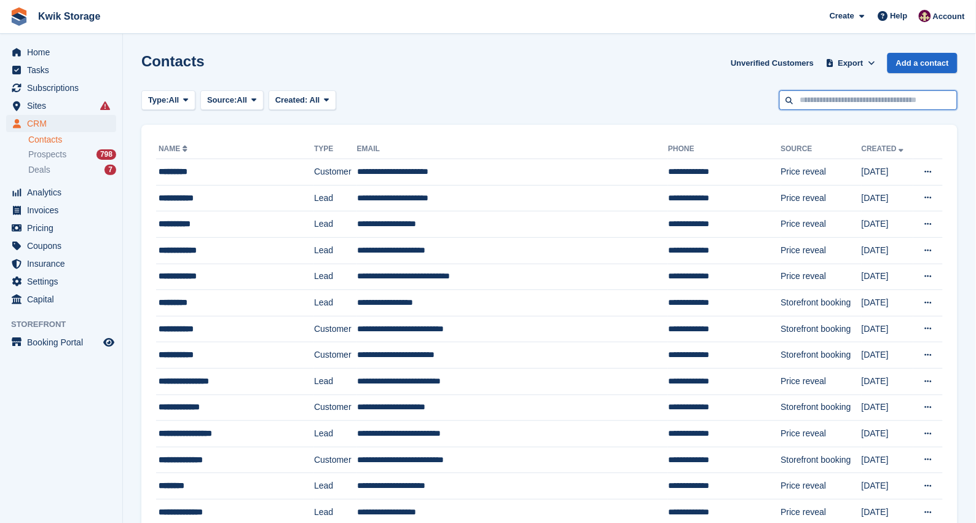
click at [807, 103] on input "text" at bounding box center [868, 100] width 178 height 20
type input "***"
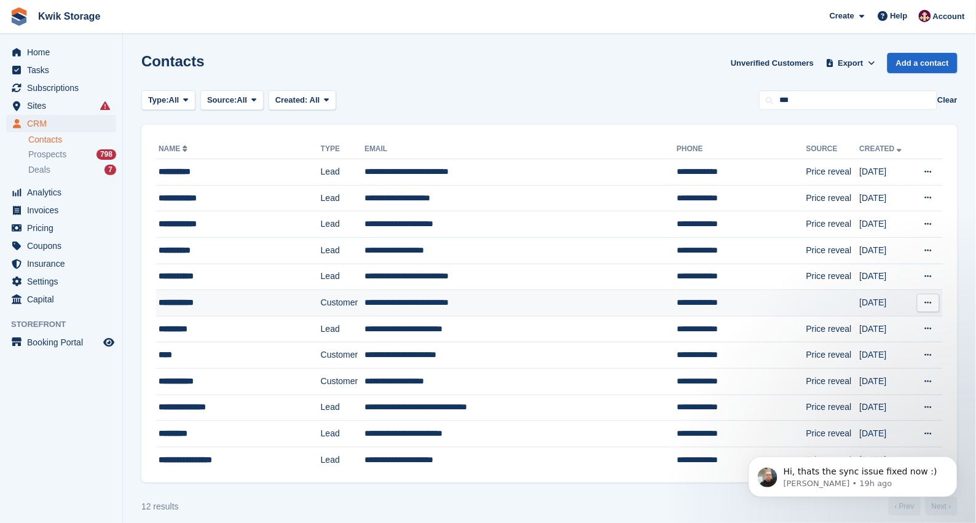
click at [272, 305] on div "**********" at bounding box center [227, 302] width 138 height 13
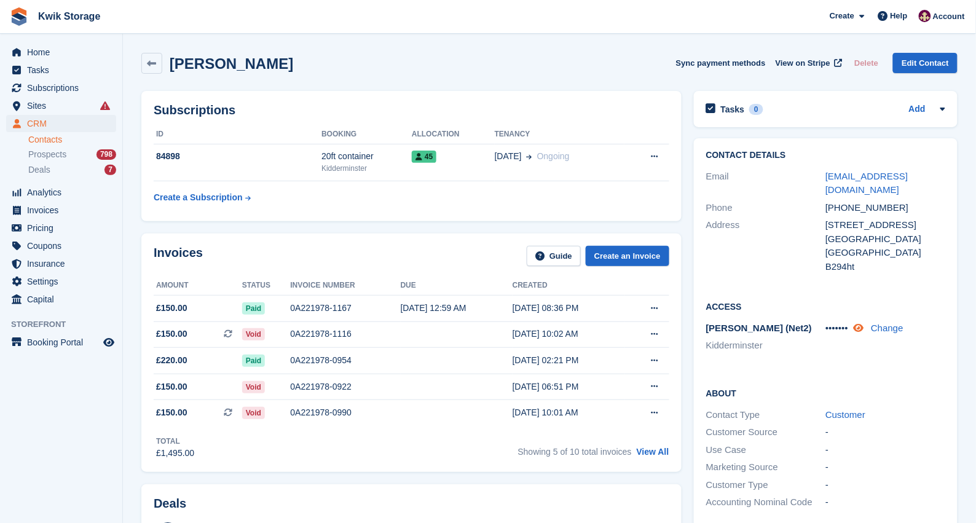
click at [859, 323] on icon at bounding box center [858, 327] width 10 height 9
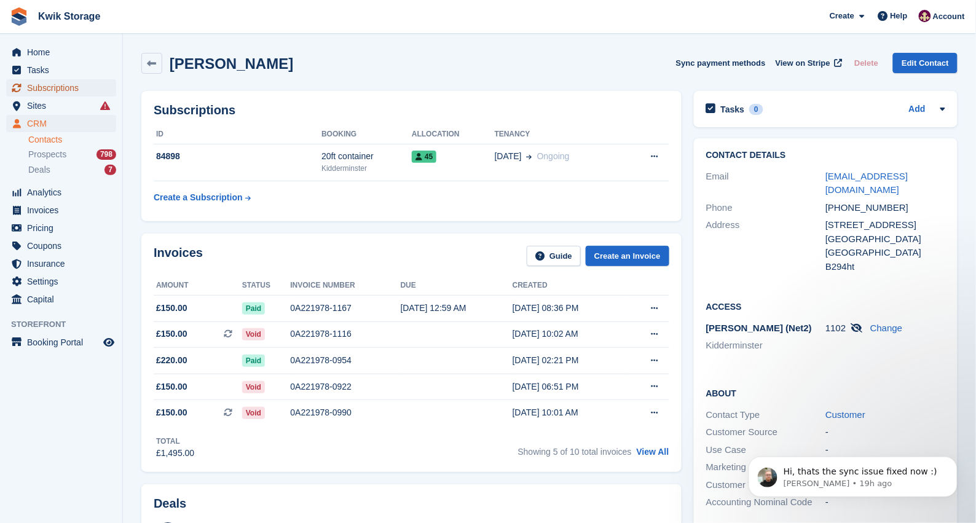
click at [35, 88] on span "Subscriptions" at bounding box center [64, 87] width 74 height 17
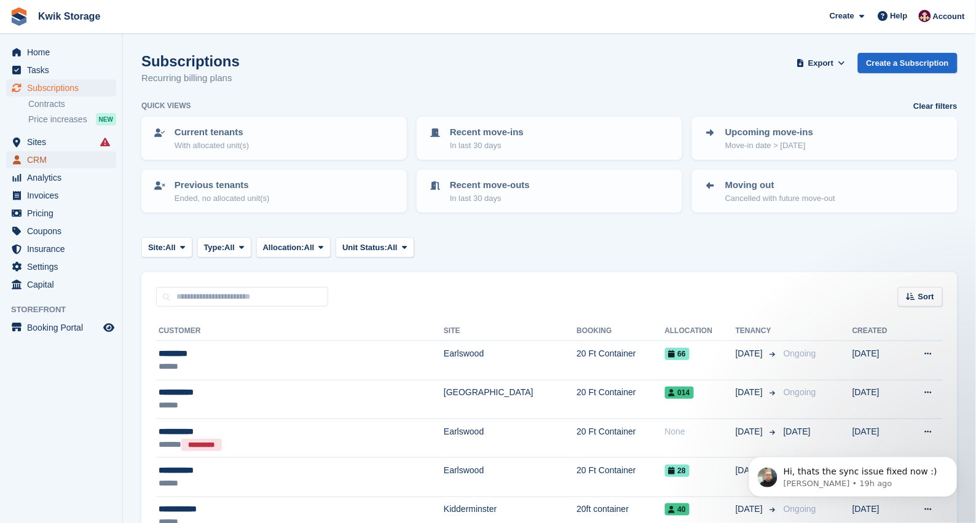
click at [50, 151] on span "CRM" at bounding box center [64, 159] width 74 height 17
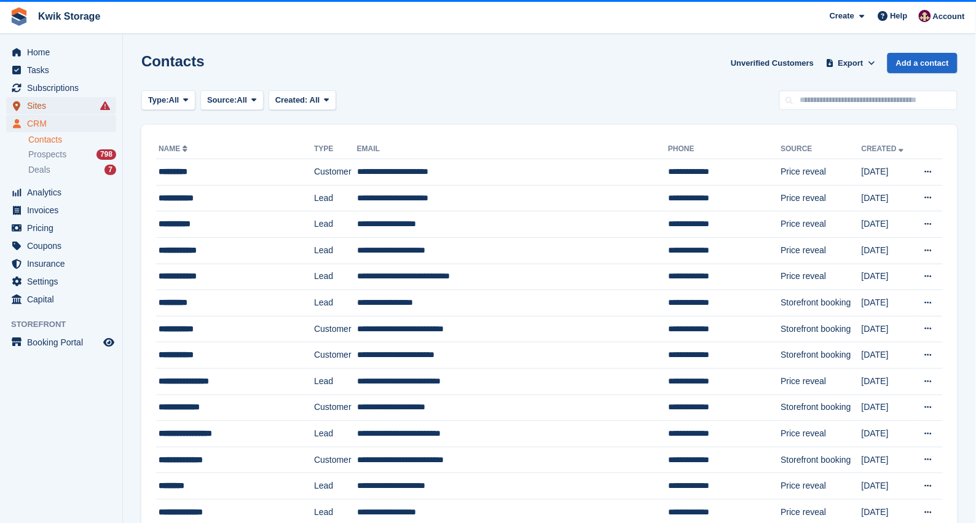
click at [74, 109] on span "Sites" at bounding box center [64, 105] width 74 height 17
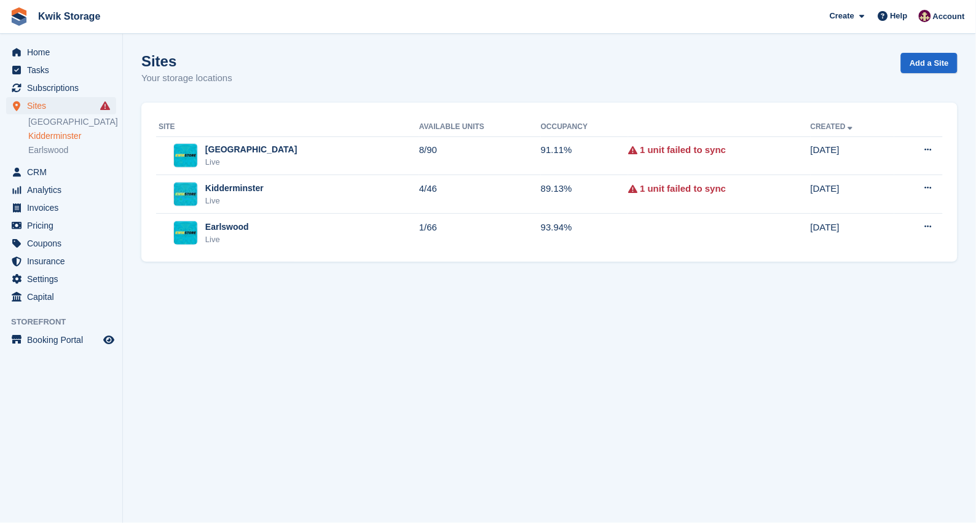
click at [71, 133] on link "Kidderminster" at bounding box center [72, 136] width 88 height 12
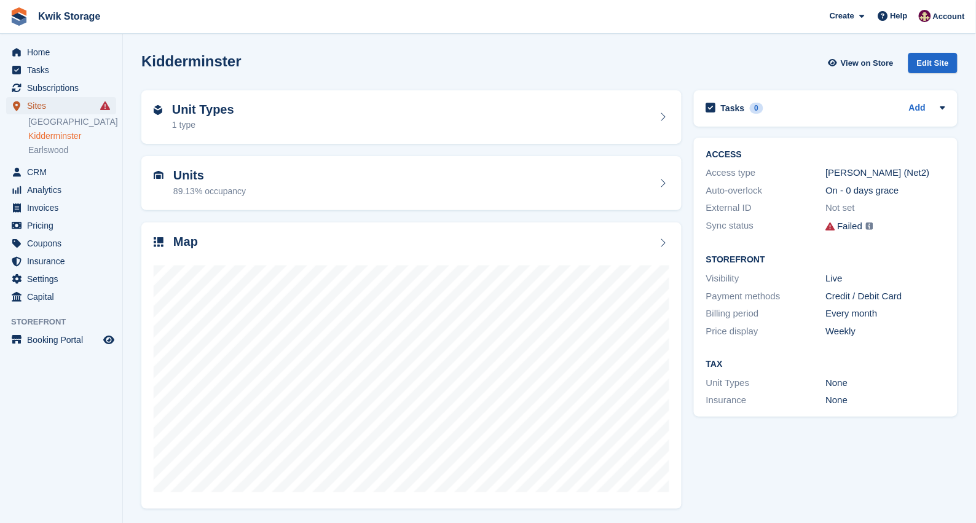
click at [75, 111] on span "Sites" at bounding box center [64, 105] width 74 height 17
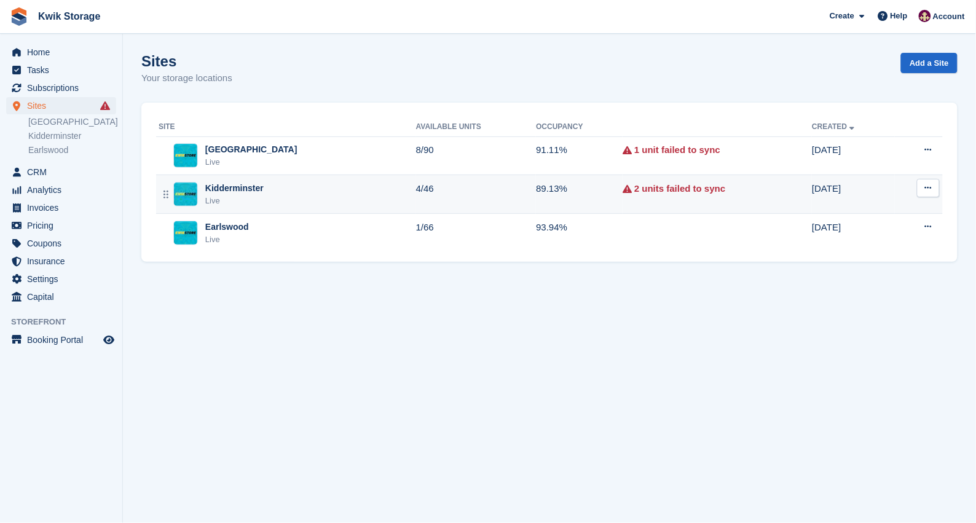
click at [289, 197] on div "Kidderminster Live" at bounding box center [286, 194] width 257 height 25
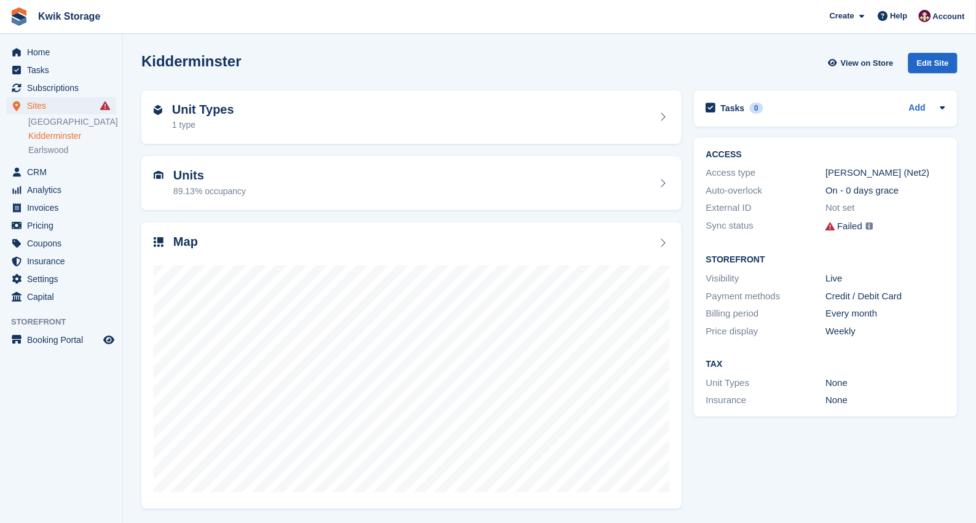
click at [364, 173] on div "Units 89.13% occupancy" at bounding box center [411, 182] width 515 height 29
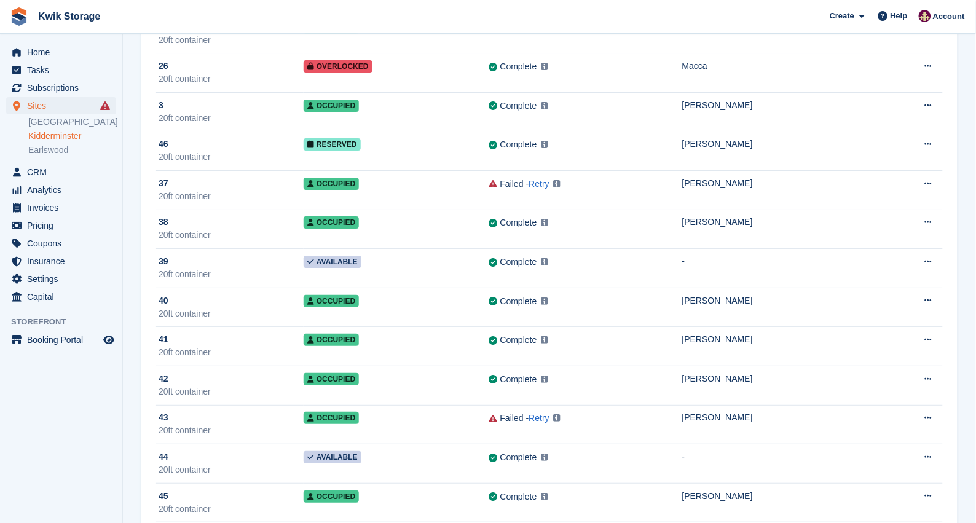
scroll to position [1198, 0]
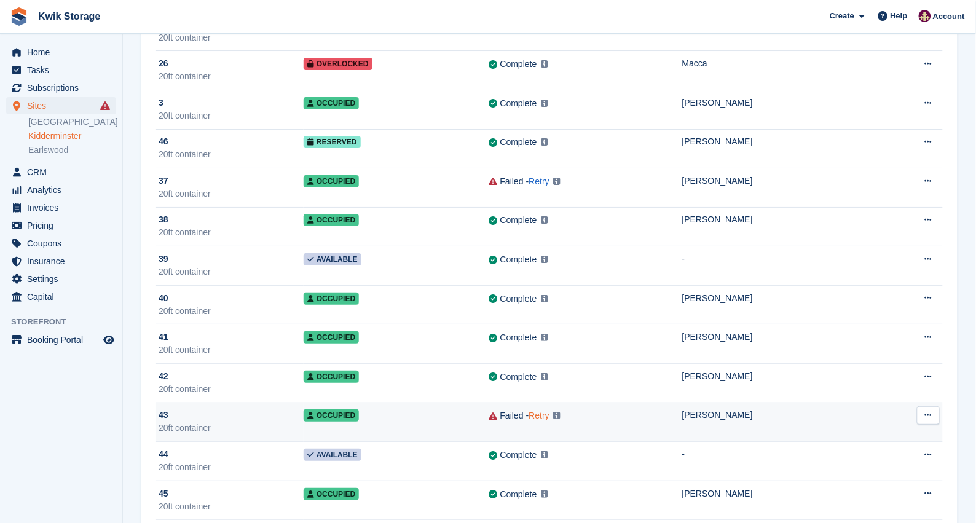
click at [529, 420] on link "Retry" at bounding box center [539, 415] width 20 height 10
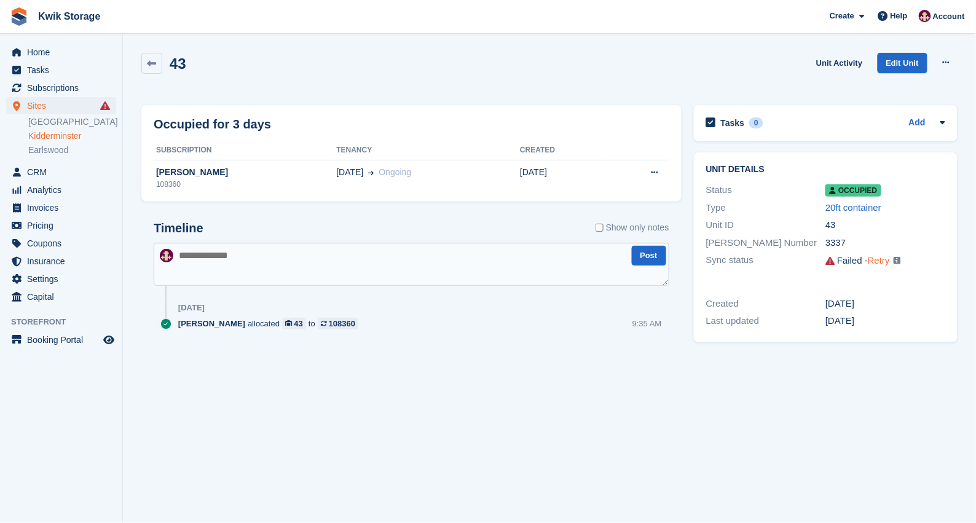
click at [877, 265] on link "Retry" at bounding box center [878, 260] width 22 height 10
click at [842, 22] on span "Create" at bounding box center [841, 16] width 25 height 12
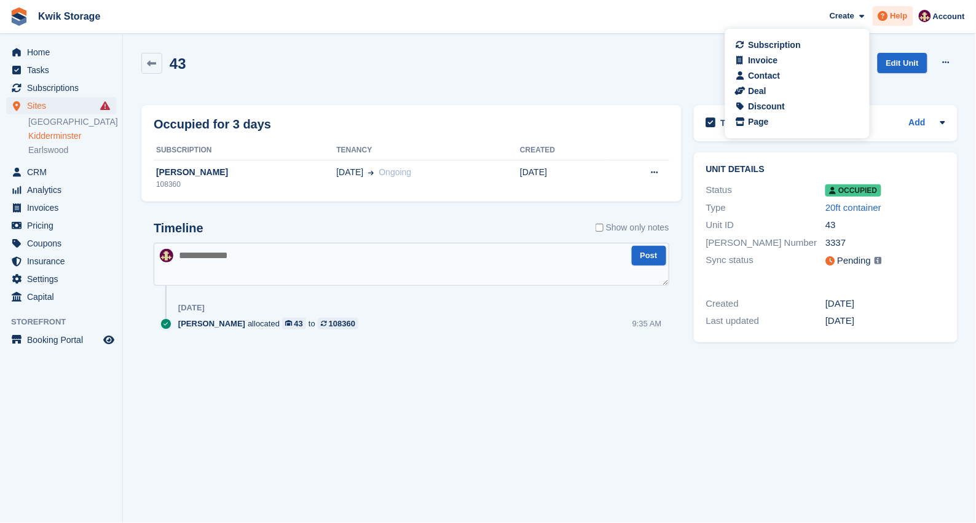
click at [904, 7] on div "Help" at bounding box center [892, 16] width 41 height 20
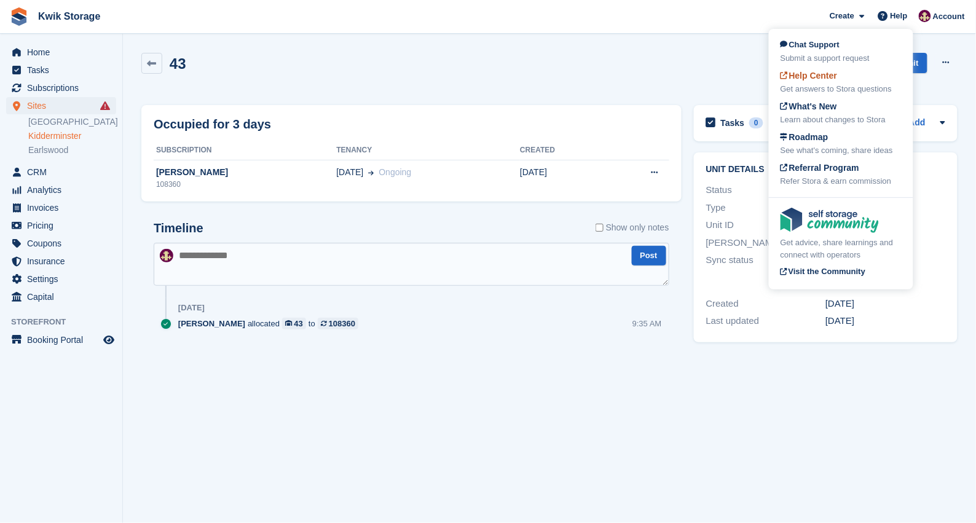
click at [848, 77] on div "Help Center Get answers to Stora questions" at bounding box center [840, 82] width 121 height 26
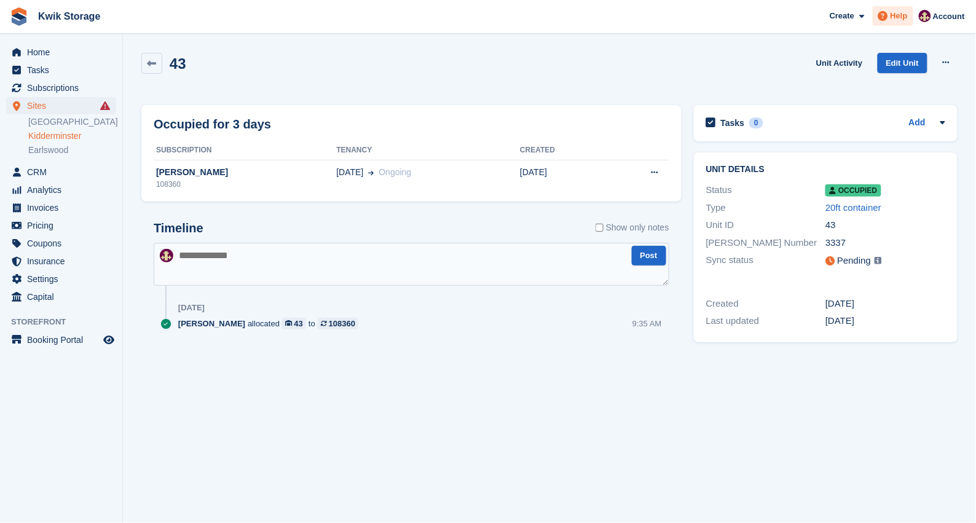
click at [898, 20] on span "Help" at bounding box center [898, 16] width 17 height 12
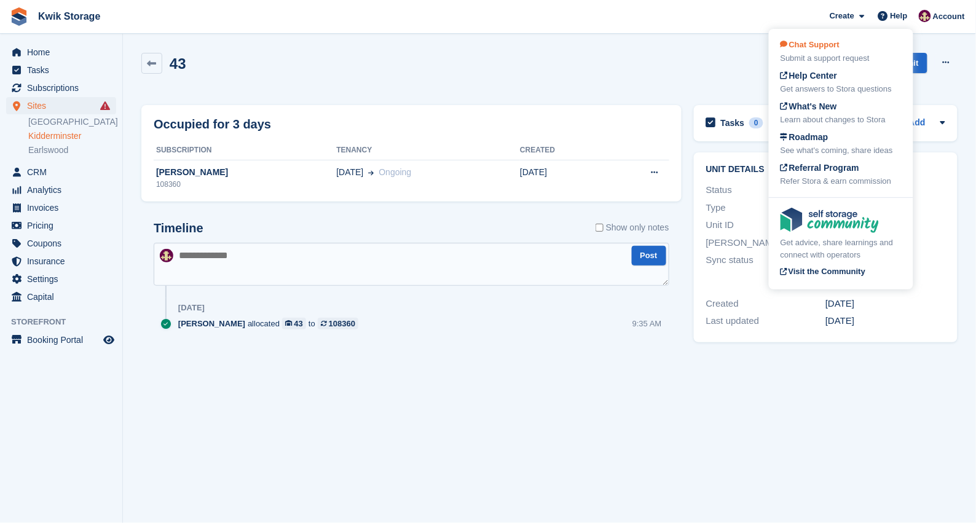
click at [824, 40] on span "Chat Support" at bounding box center [809, 44] width 59 height 9
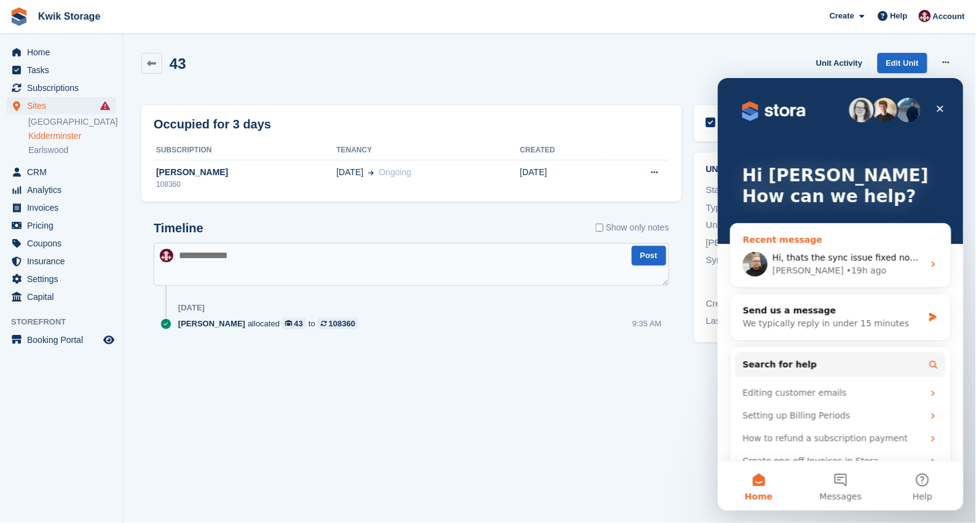
click at [798, 260] on span "Hi, thats the sync issue fixed now :)" at bounding box center [849, 257] width 154 height 10
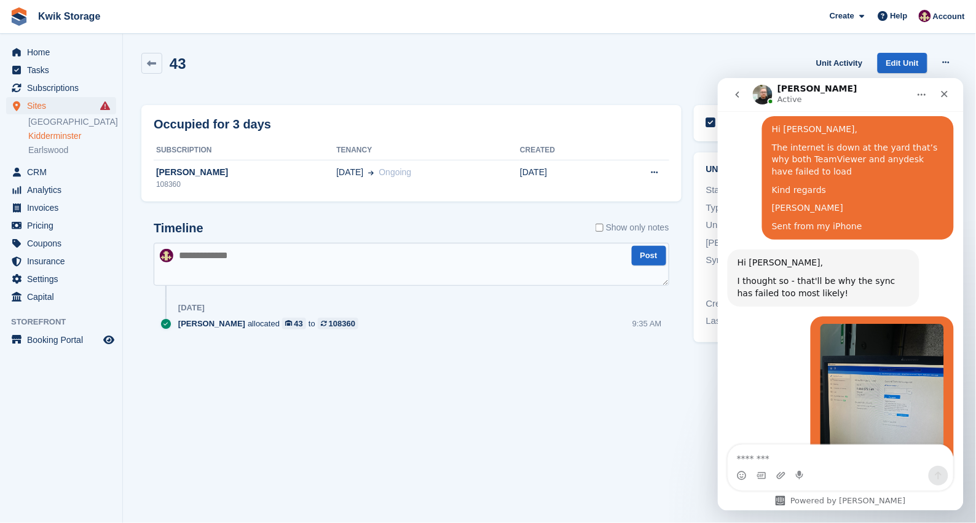
scroll to position [206, 0]
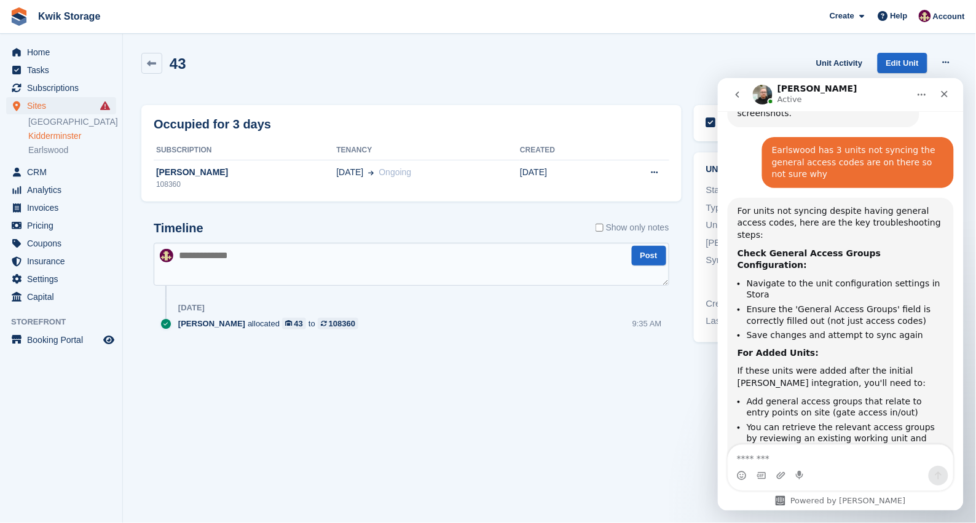
click at [958, 447] on div "Intercom messenger" at bounding box center [840, 467] width 246 height 47
click at [801, 457] on textarea "Message…" at bounding box center [839, 454] width 225 height 21
click at [958, 450] on div "Intercom messenger" at bounding box center [840, 467] width 246 height 47
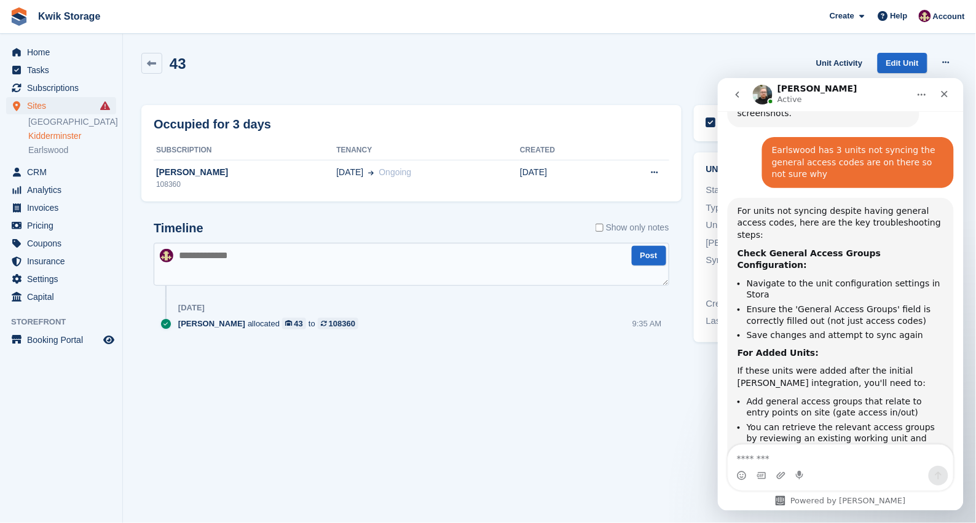
click at [958, 450] on div "Intercom messenger" at bounding box center [840, 467] width 246 height 47
click at [958, 454] on div "Intercom messenger" at bounding box center [840, 467] width 246 height 47
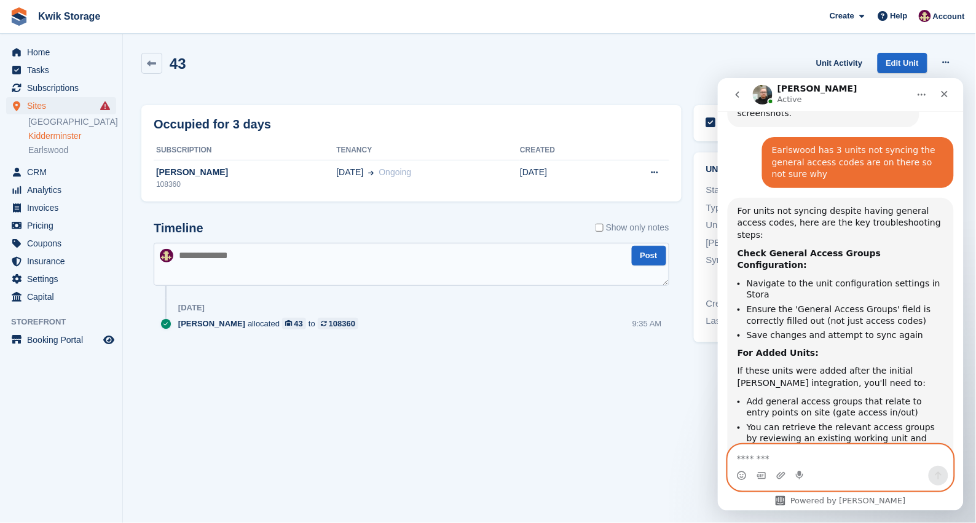
click at [882, 450] on textarea "Message…" at bounding box center [839, 454] width 225 height 21
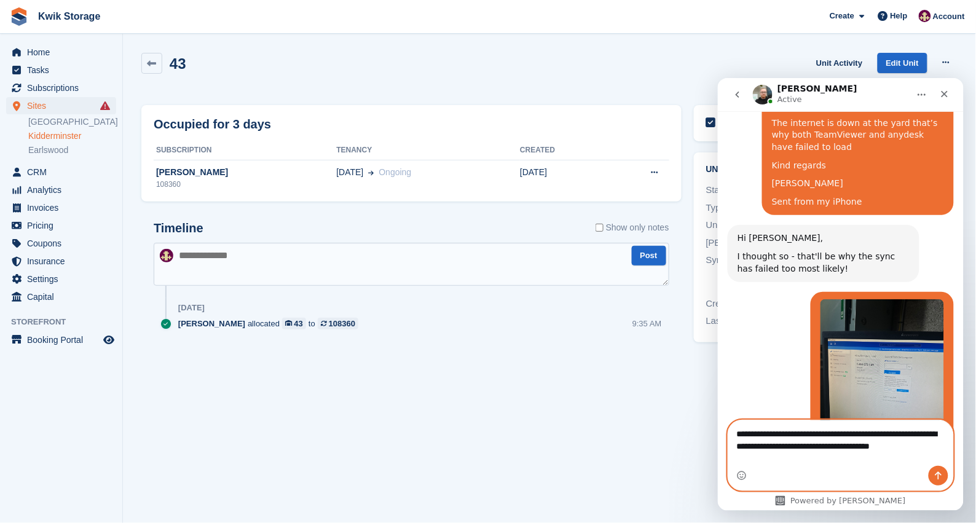
scroll to position [2423, 0]
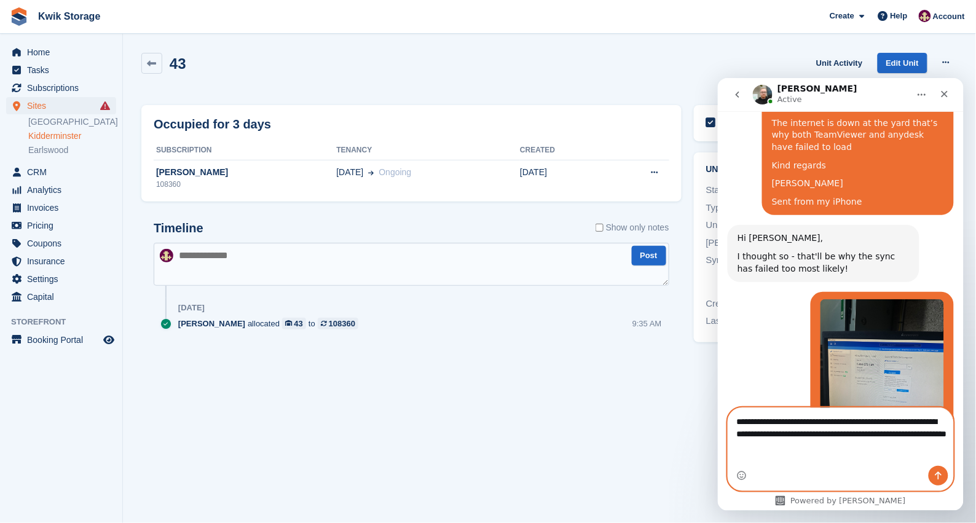
type textarea "**********"
click at [926, 432] on textarea "**********" at bounding box center [839, 429] width 225 height 45
click at [924, 432] on textarea "**********" at bounding box center [839, 429] width 225 height 45
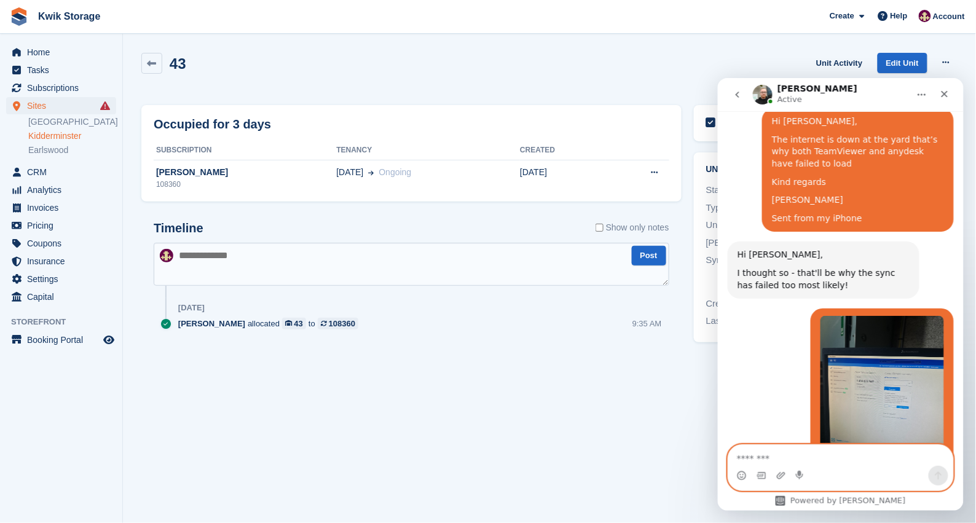
scroll to position [2505, 0]
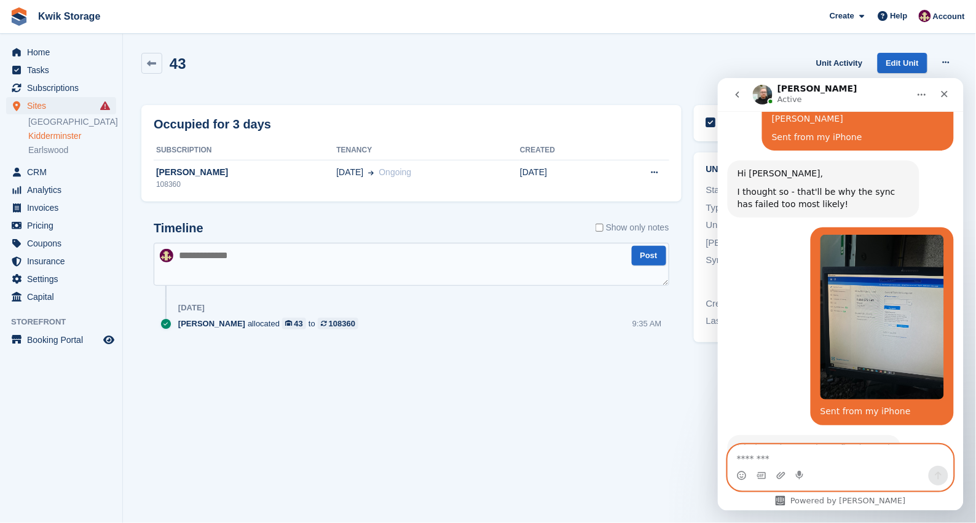
click at [952, 460] on textarea "Message…" at bounding box center [839, 454] width 225 height 21
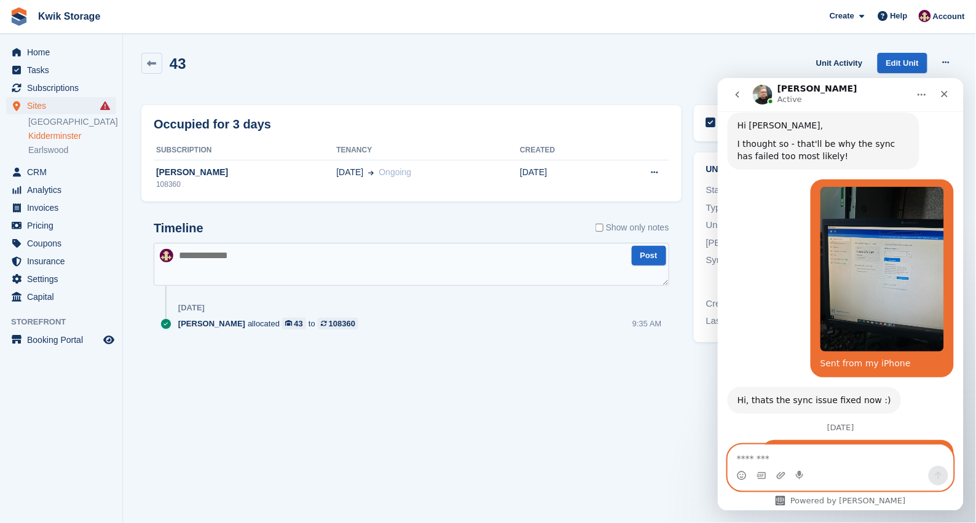
scroll to position [2596, 0]
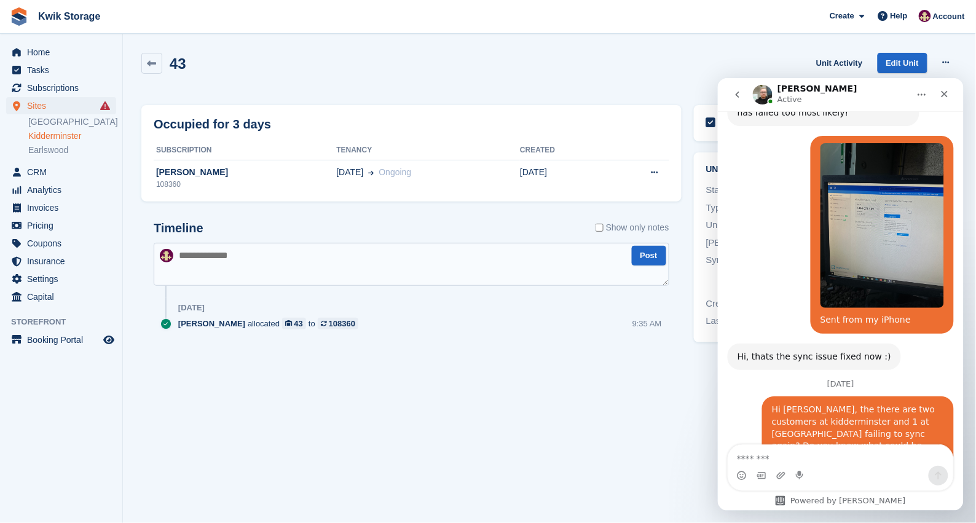
click at [68, 136] on link "Kidderminster" at bounding box center [72, 136] width 88 height 12
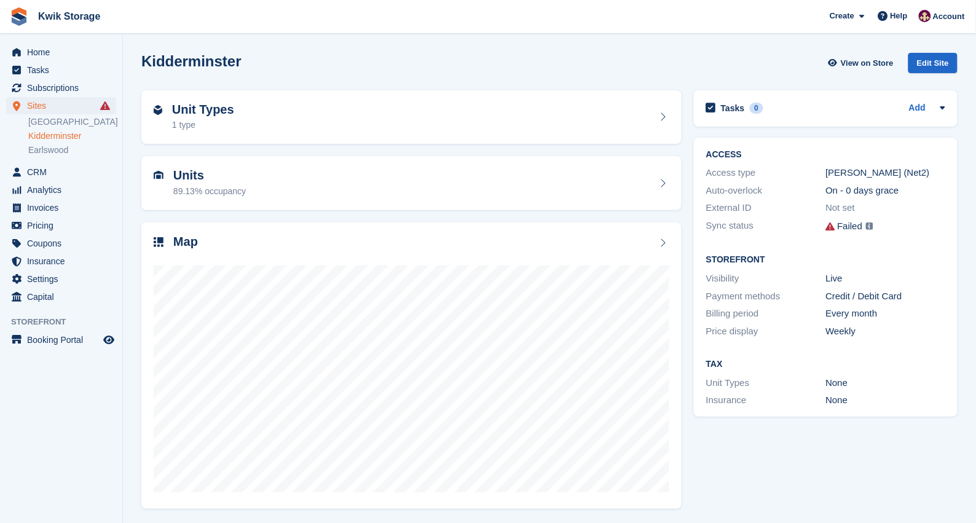
click at [273, 179] on div "Units 89.13% occupancy" at bounding box center [411, 182] width 515 height 29
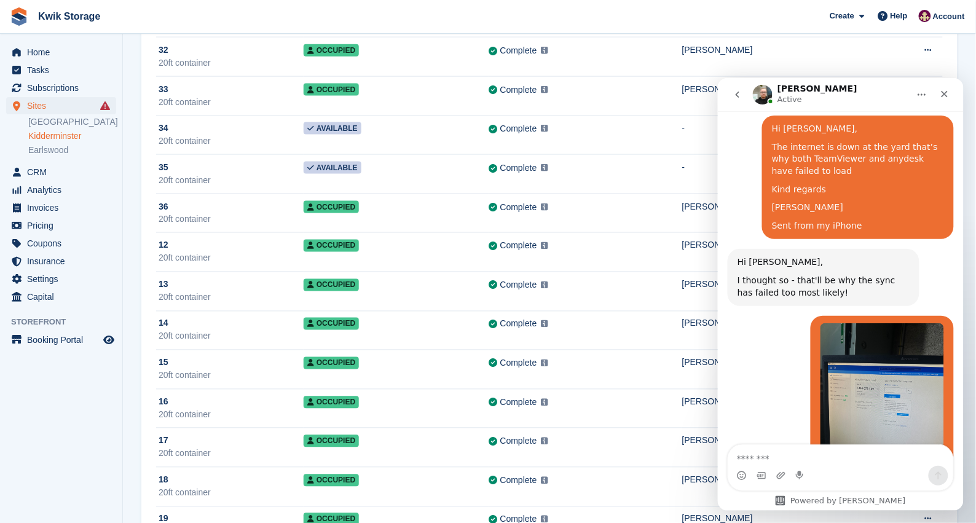
scroll to position [2596, 0]
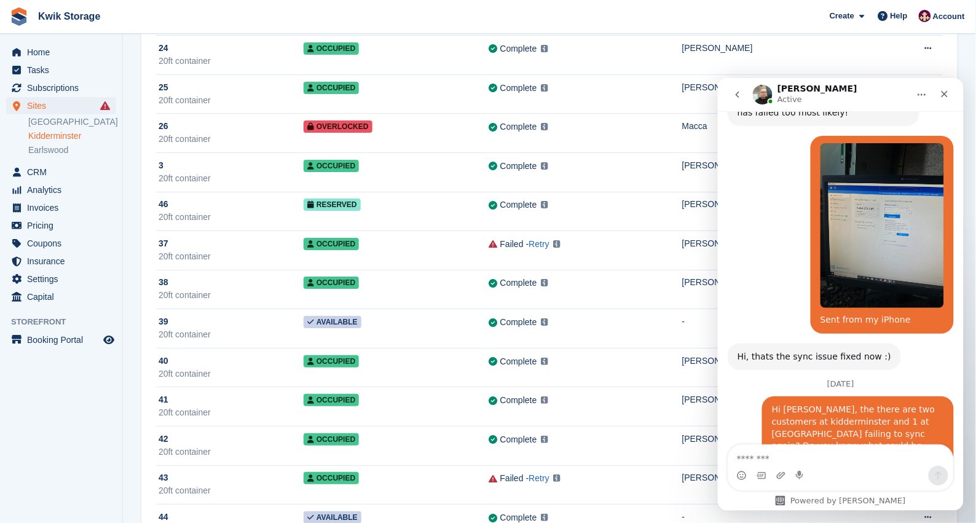
scroll to position [1136, 0]
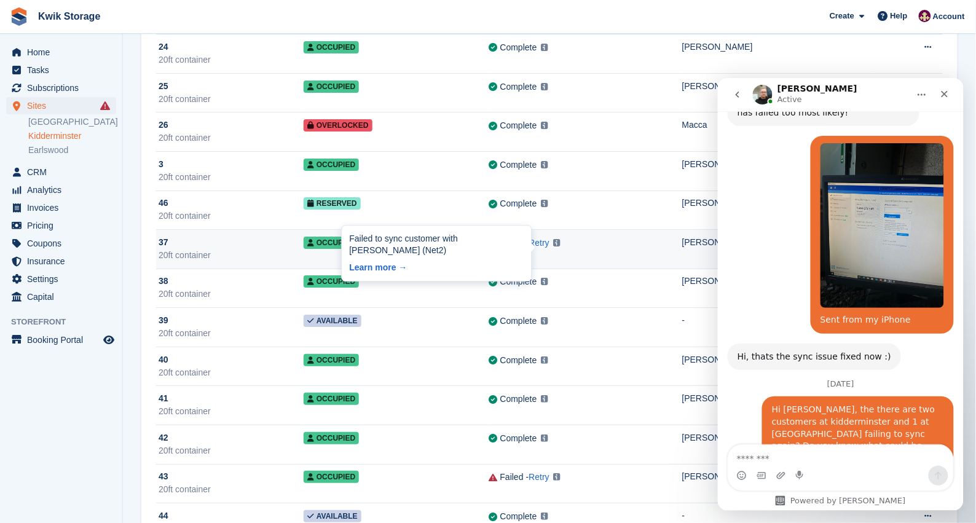
click at [527, 246] on div "Failed to sync customer with Paxton (Net2) Learn more →" at bounding box center [436, 253] width 189 height 56
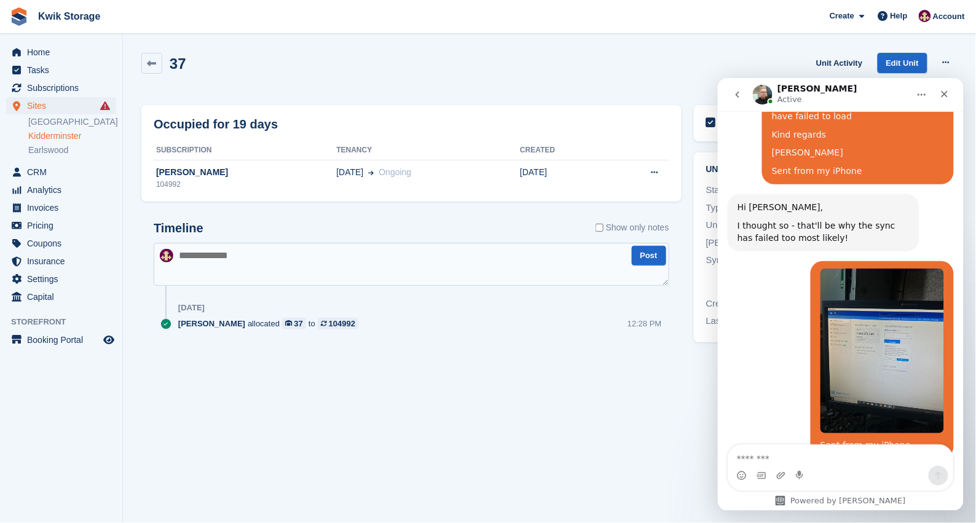
scroll to position [2596, 0]
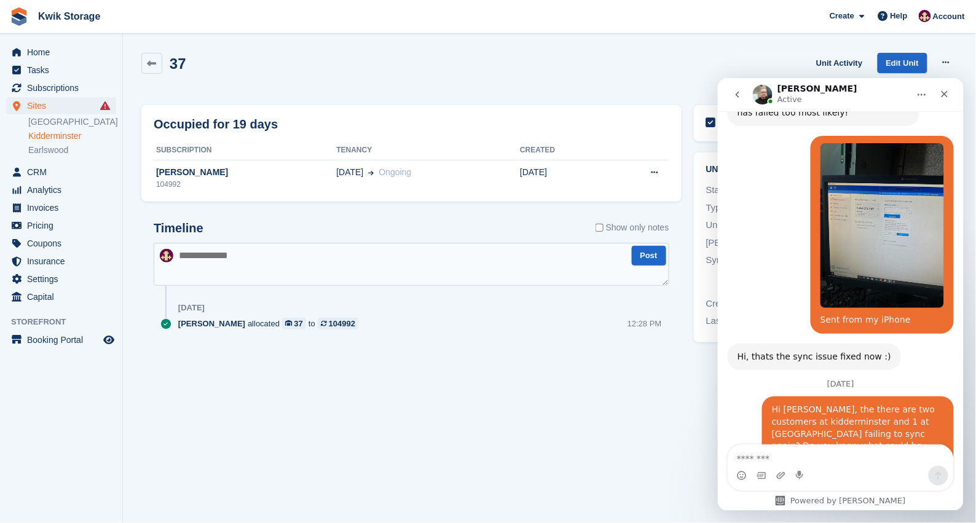
click at [949, 93] on div "Close" at bounding box center [944, 93] width 22 height 22
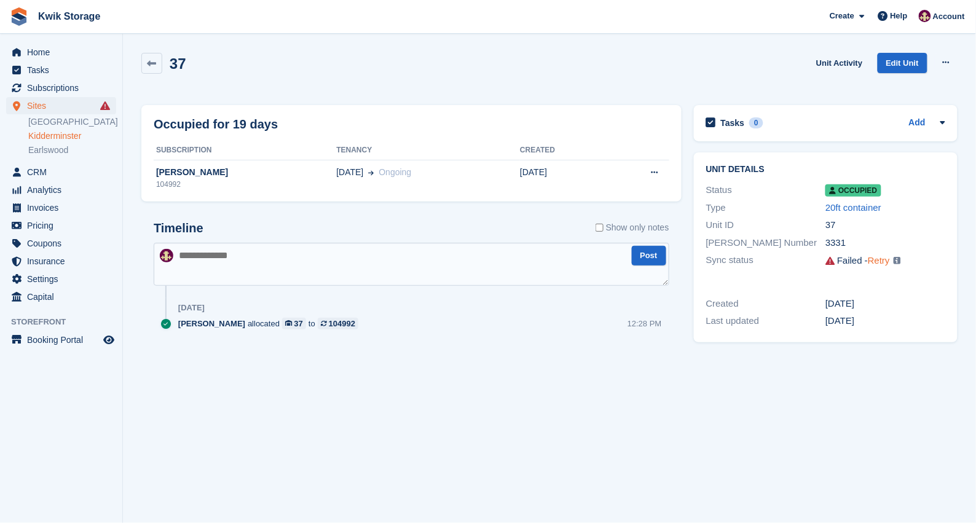
click at [874, 259] on link "Retry" at bounding box center [878, 260] width 22 height 10
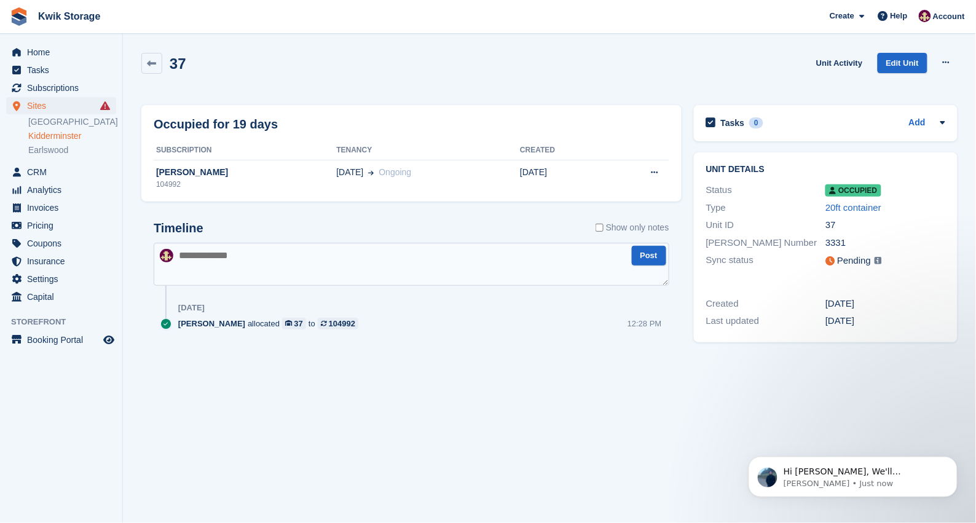
scroll to position [0, 0]
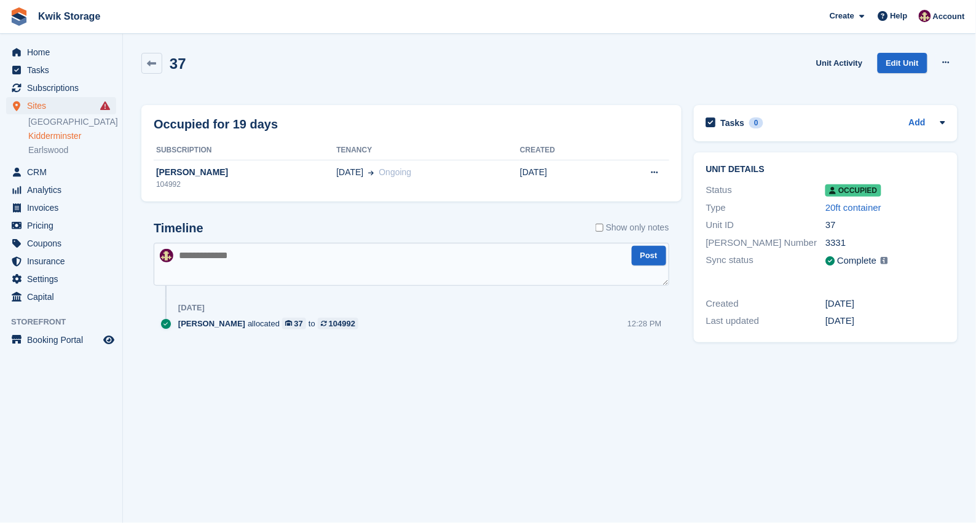
click at [57, 138] on link "Kidderminster" at bounding box center [72, 136] width 88 height 12
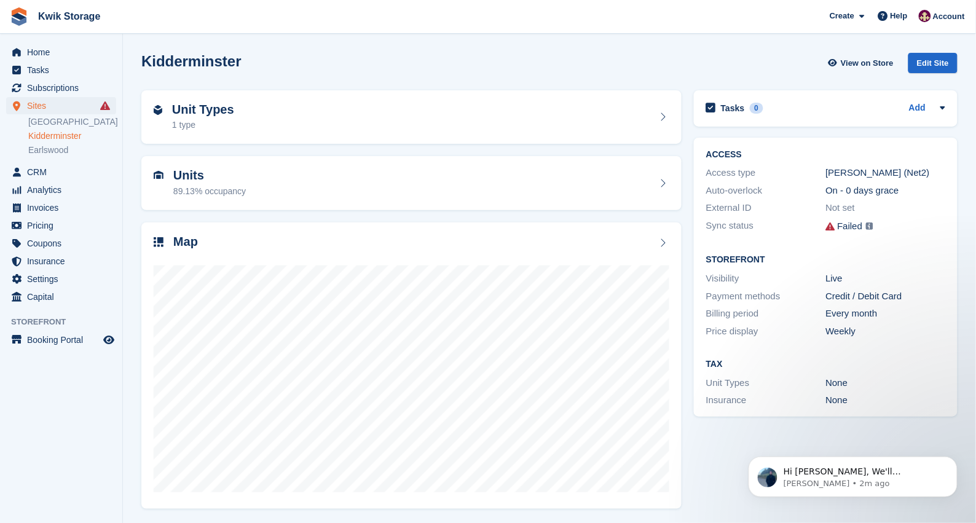
click at [78, 138] on link "Kidderminster" at bounding box center [72, 136] width 88 height 12
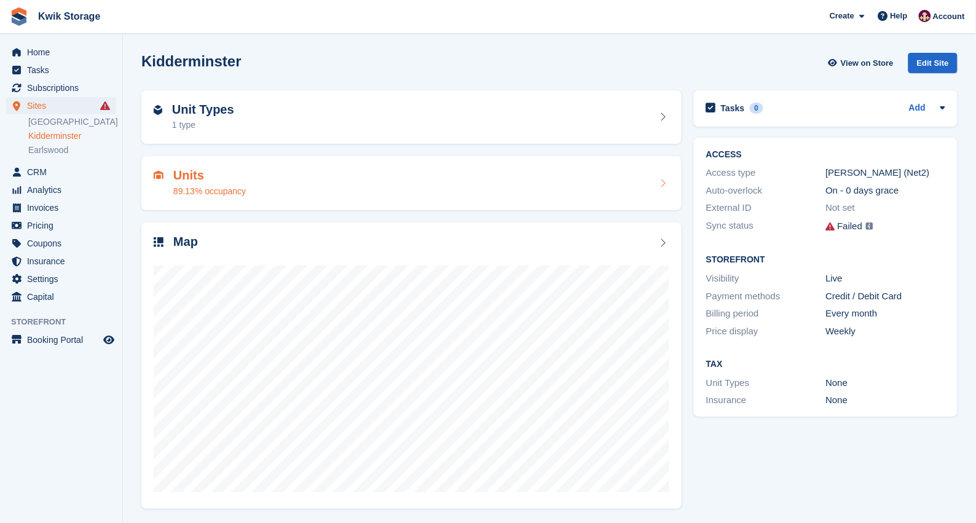
click at [311, 177] on div "Units 89.13% occupancy" at bounding box center [411, 182] width 515 height 29
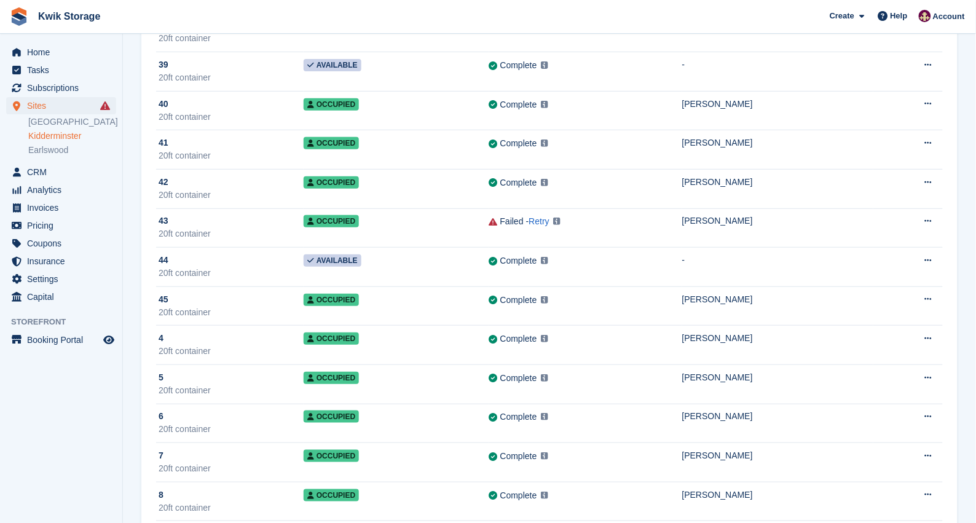
scroll to position [1393, 0]
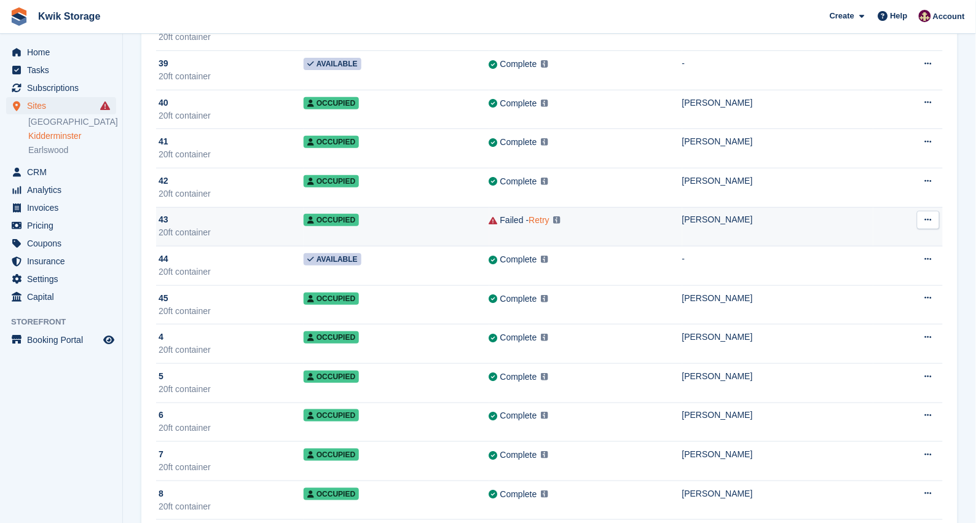
click at [529, 225] on link "Retry" at bounding box center [539, 220] width 20 height 10
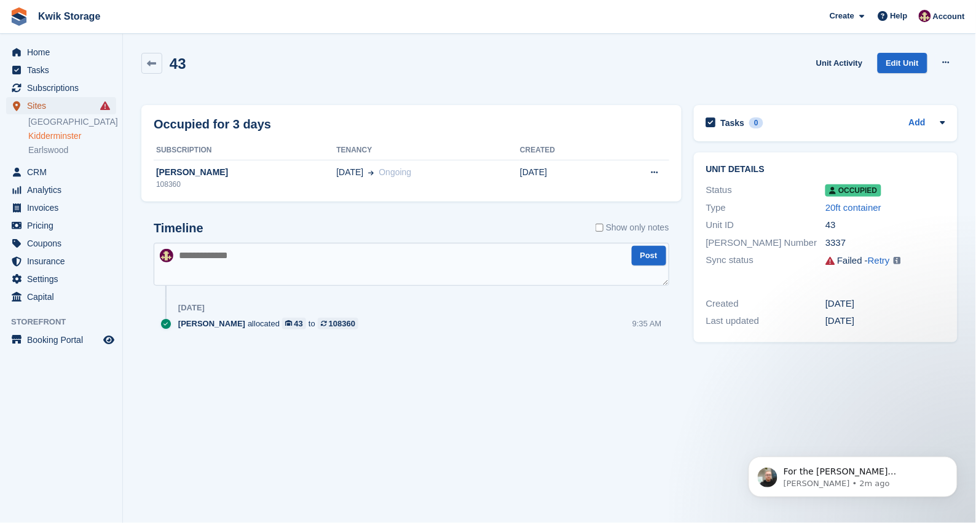
click at [86, 106] on span "Sites" at bounding box center [64, 105] width 74 height 17
